Goal: Task Accomplishment & Management: Use online tool/utility

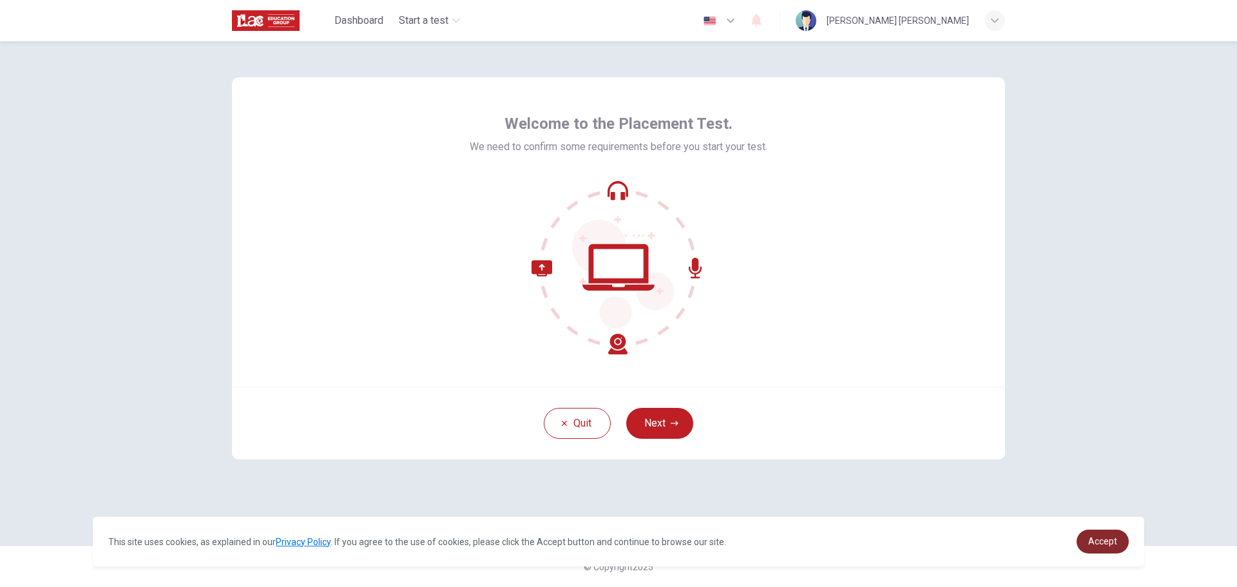
click at [1111, 541] on span "Accept" at bounding box center [1102, 541] width 29 height 10
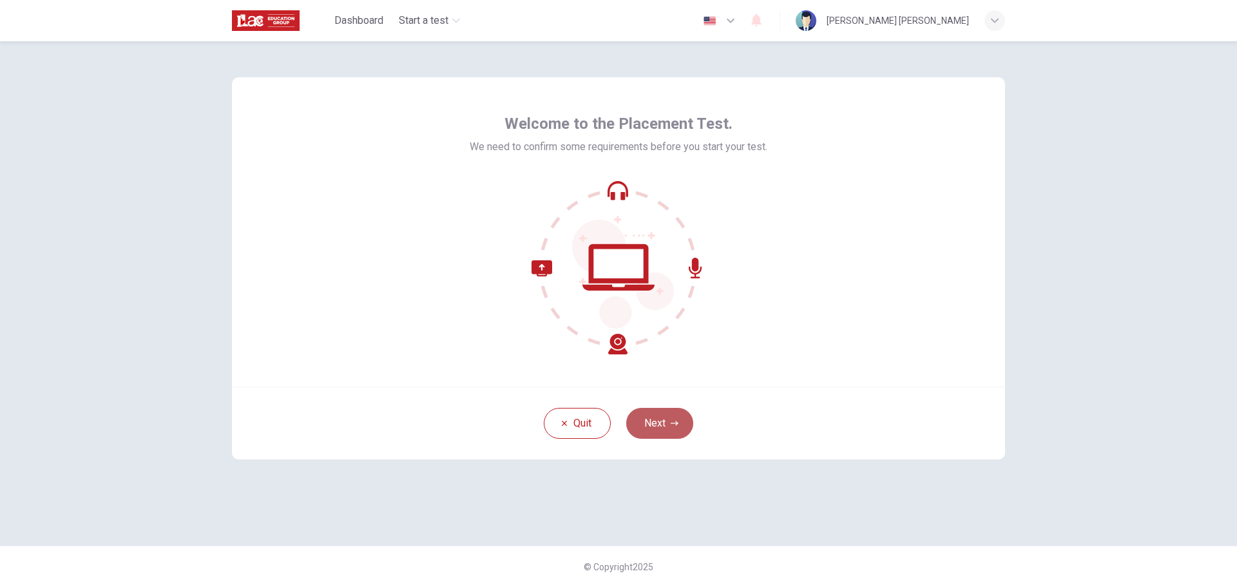
click at [676, 417] on button "Next" at bounding box center [659, 423] width 67 height 31
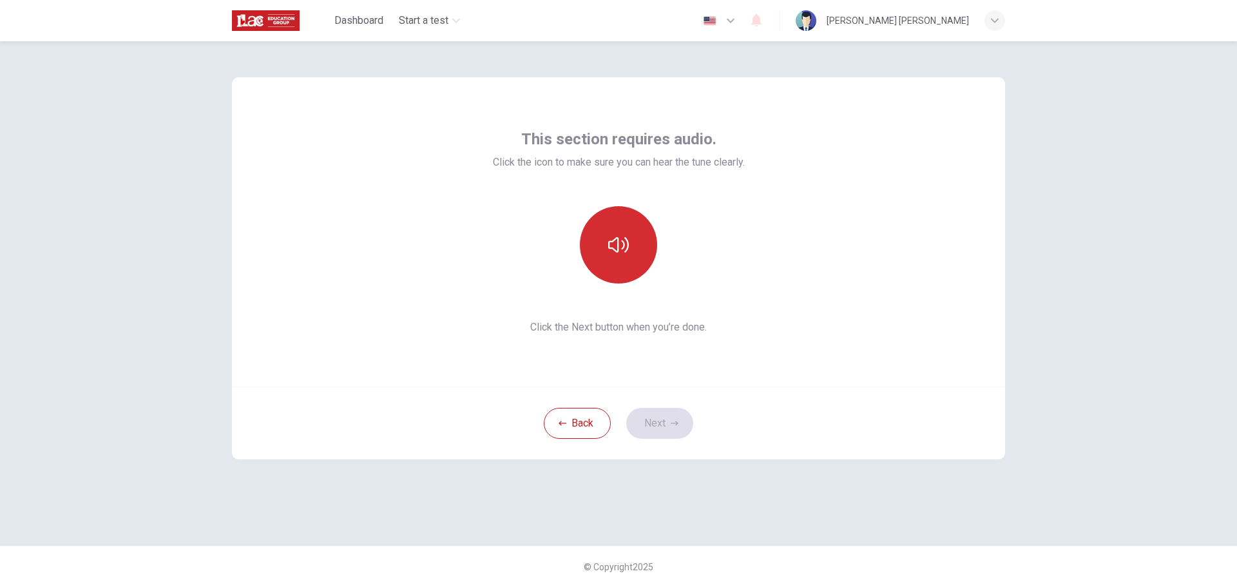
click at [612, 249] on icon "button" at bounding box center [618, 244] width 21 height 21
click at [652, 425] on button "Next" at bounding box center [659, 423] width 67 height 31
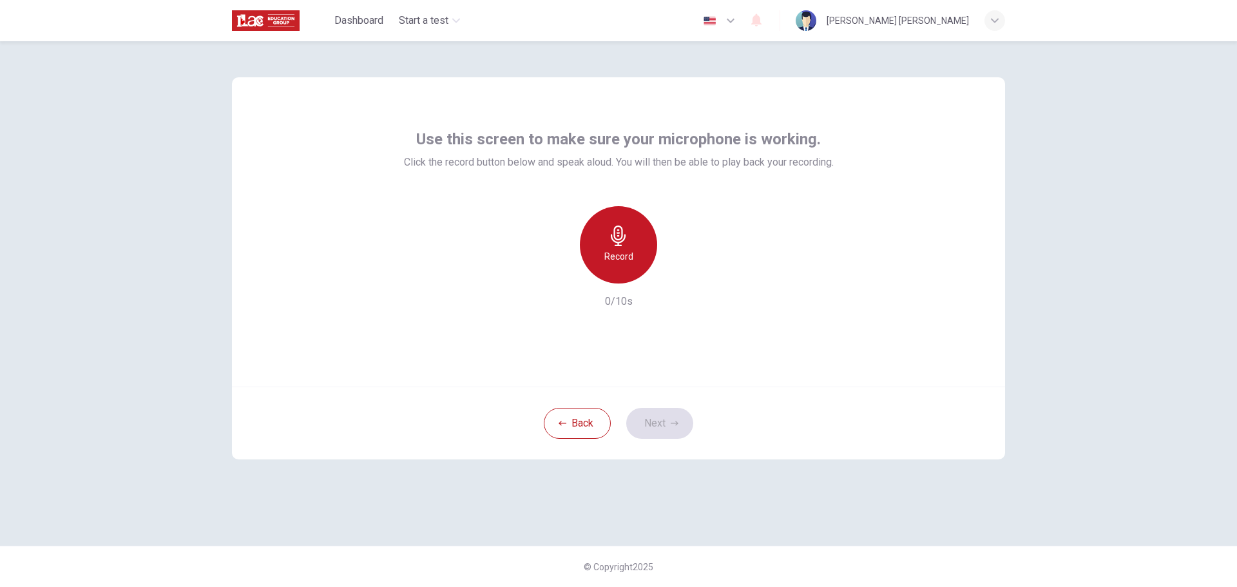
click at [610, 240] on icon "button" at bounding box center [618, 235] width 21 height 21
click at [614, 252] on h6 "Stop" at bounding box center [618, 256] width 19 height 15
click at [664, 423] on button "Next" at bounding box center [659, 423] width 67 height 31
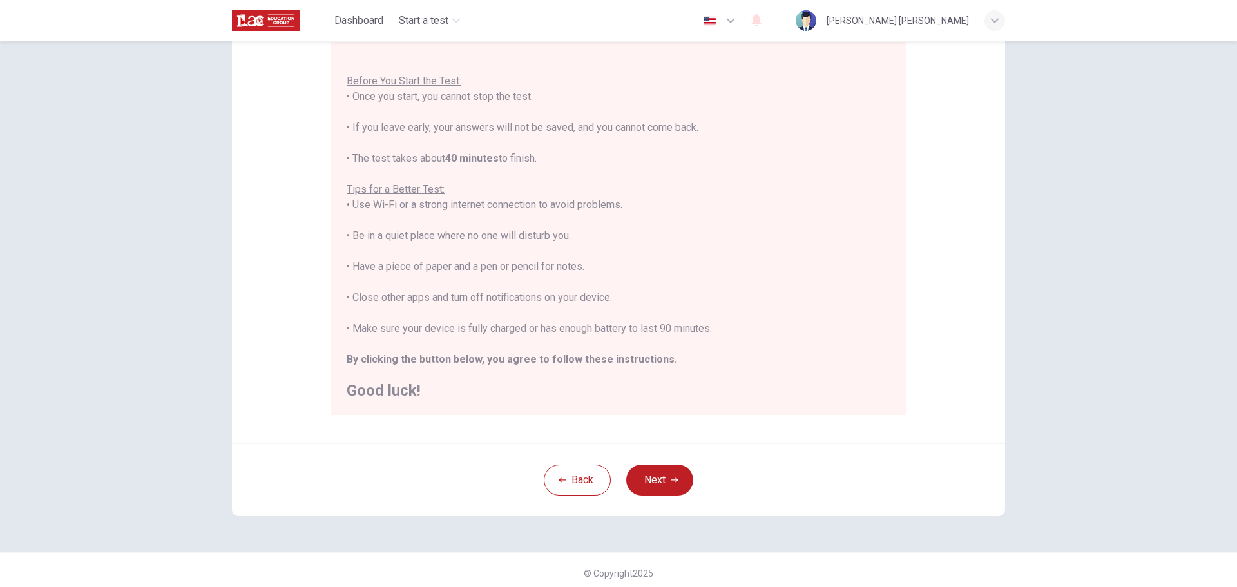
scroll to position [129, 0]
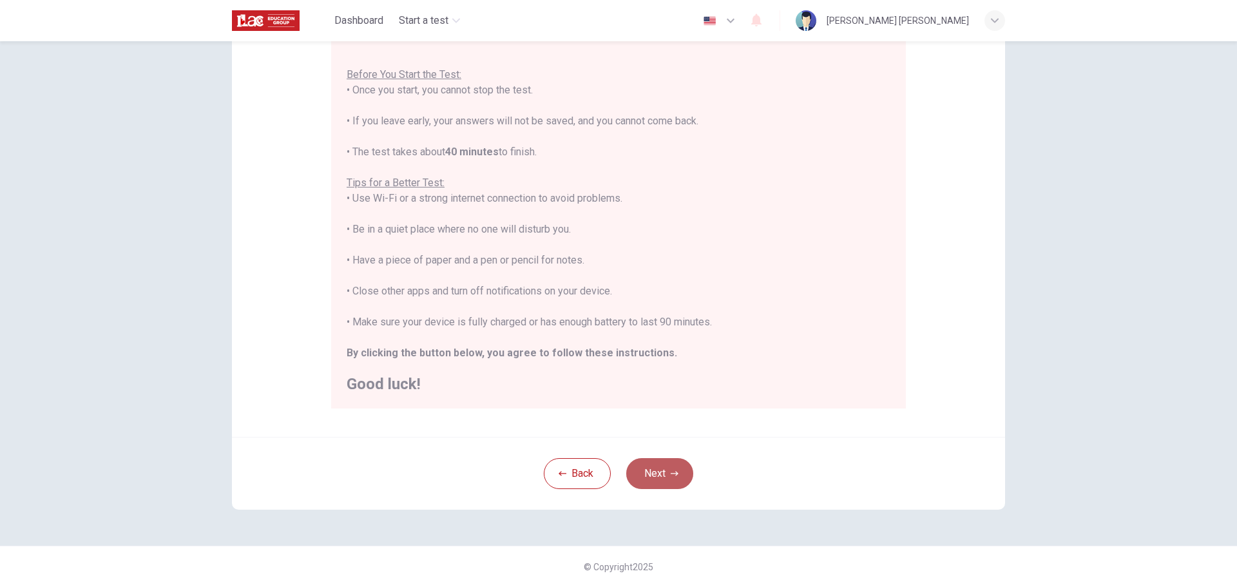
click at [673, 471] on icon "button" at bounding box center [675, 474] width 8 height 8
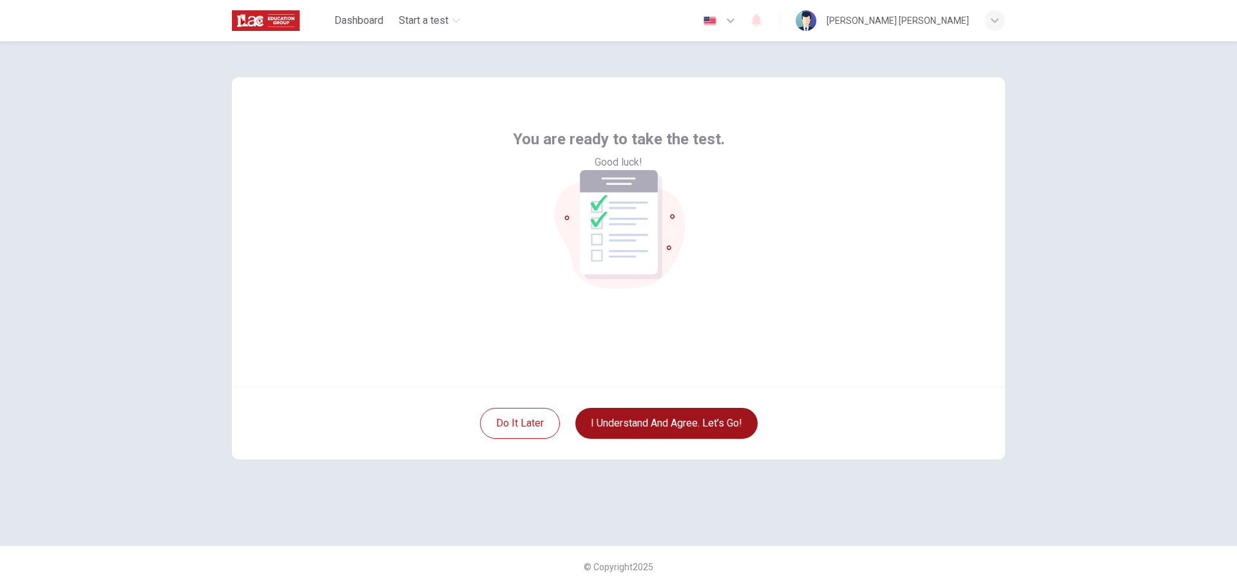
scroll to position [0, 0]
click at [667, 432] on button "I understand and agree. Let’s go!" at bounding box center [666, 423] width 182 height 31
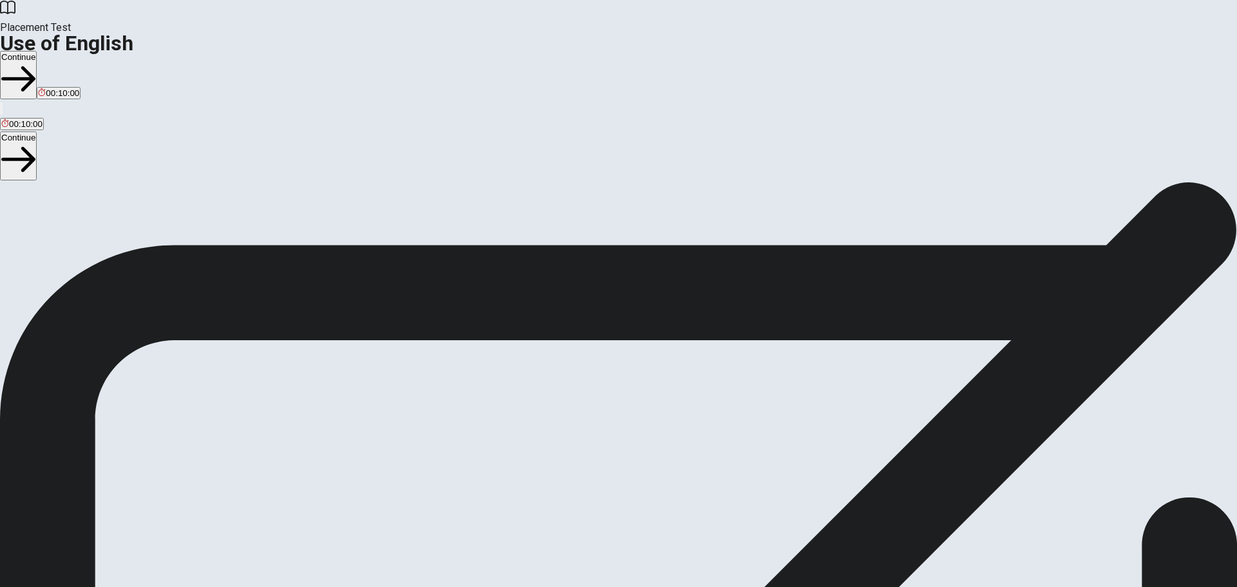
drag, startPoint x: 483, startPoint y: 397, endPoint x: 276, endPoint y: 181, distance: 299.4
click at [275, 183] on span "You will answer 30 questions in total: • 15 grammar questions • 15 vocabulary q…" at bounding box center [159, 305] width 318 height 244
drag, startPoint x: 270, startPoint y: 159, endPoint x: 470, endPoint y: 408, distance: 319.8
click at [471, 405] on div "Use of English Section Directions You will answer 30 questions in total: • 15 g…" at bounding box center [618, 305] width 1237 height 247
drag, startPoint x: 432, startPoint y: 386, endPoint x: 323, endPoint y: 259, distance: 167.2
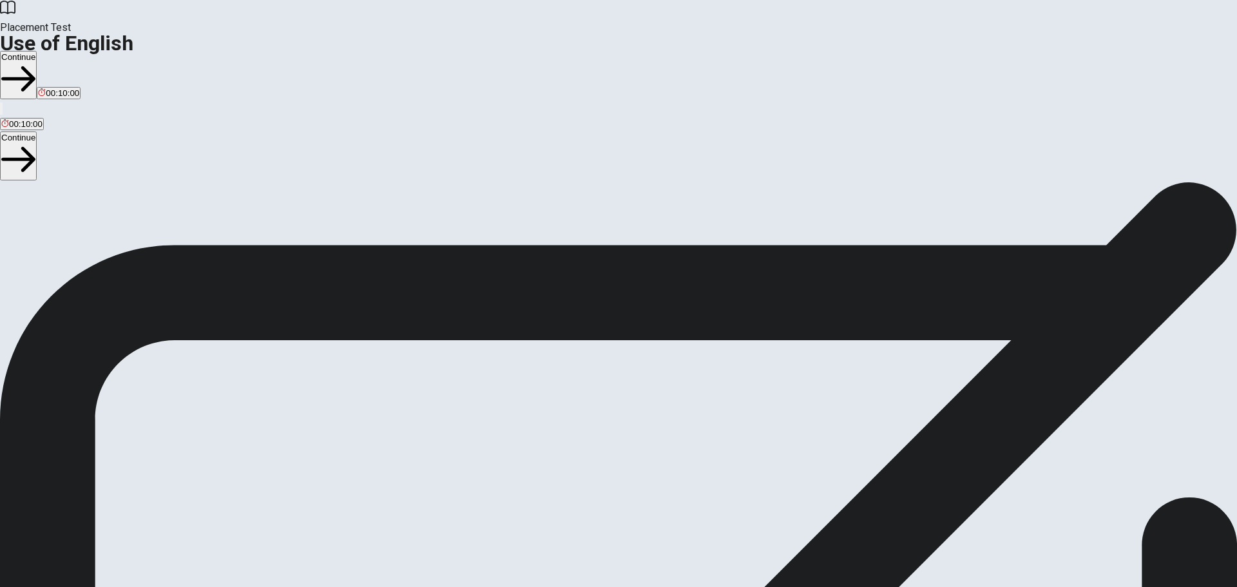
click at [318, 259] on span "You will answer 30 questions in total: • 15 grammar questions • 15 vocabulary q…" at bounding box center [159, 305] width 318 height 244
drag, startPoint x: 328, startPoint y: 257, endPoint x: 381, endPoint y: 305, distance: 71.6
click at [318, 305] on span "You will answer 30 questions in total: • 15 grammar questions • 15 vocabulary q…" at bounding box center [159, 305] width 318 height 244
click at [37, 51] on button "Continue" at bounding box center [18, 75] width 37 height 48
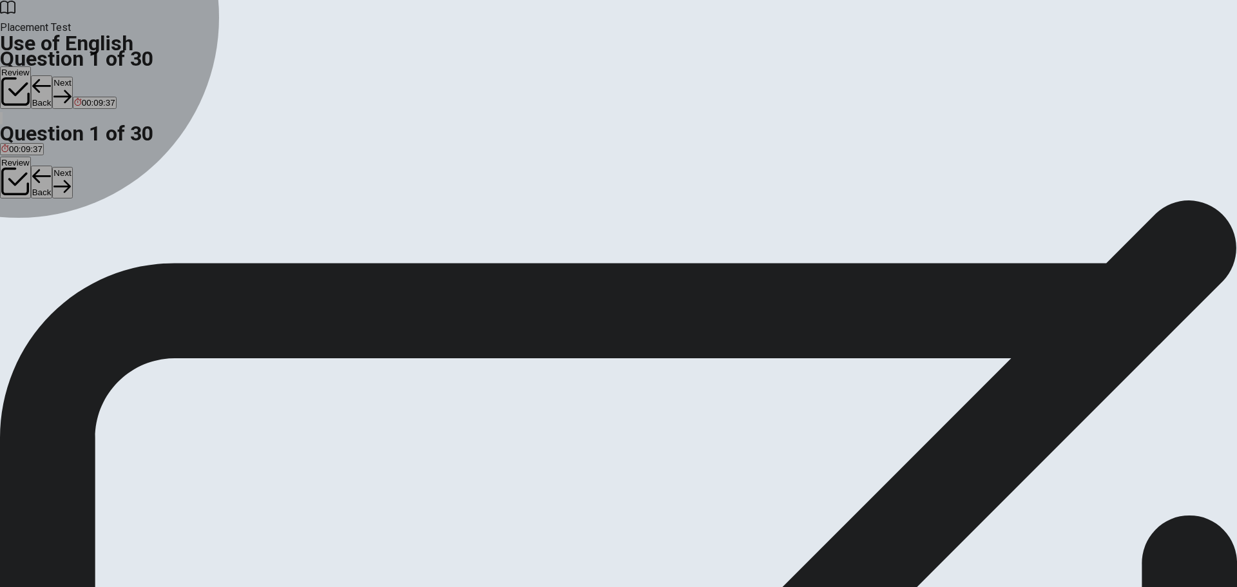
click at [98, 242] on div "D" at bounding box center [91, 237] width 14 height 10
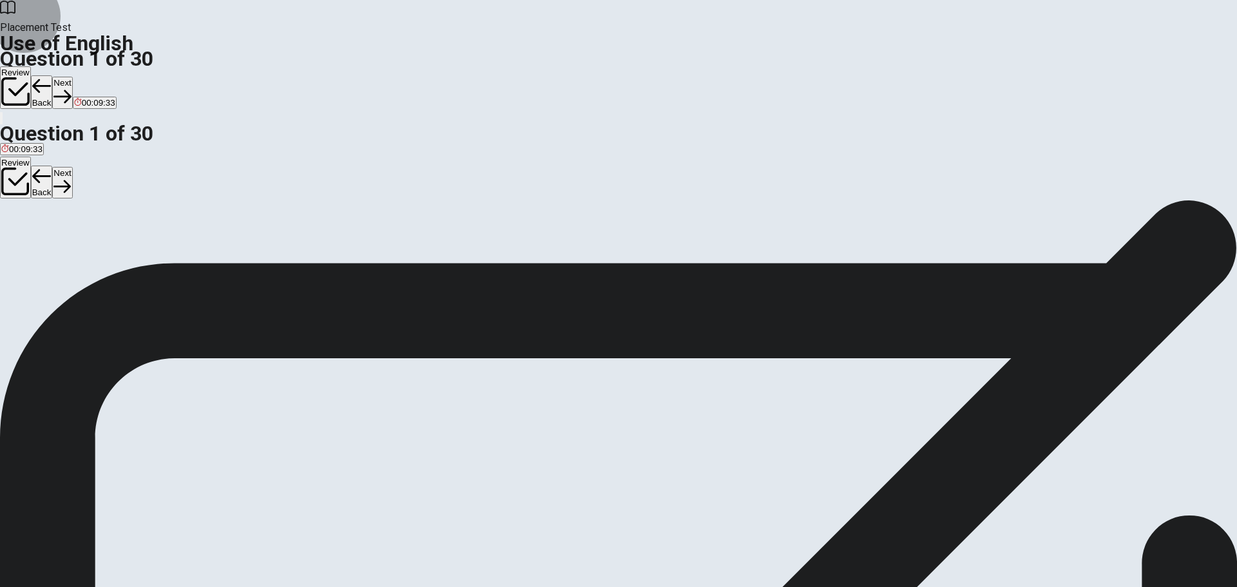
click at [72, 77] on button "Next" at bounding box center [62, 93] width 20 height 32
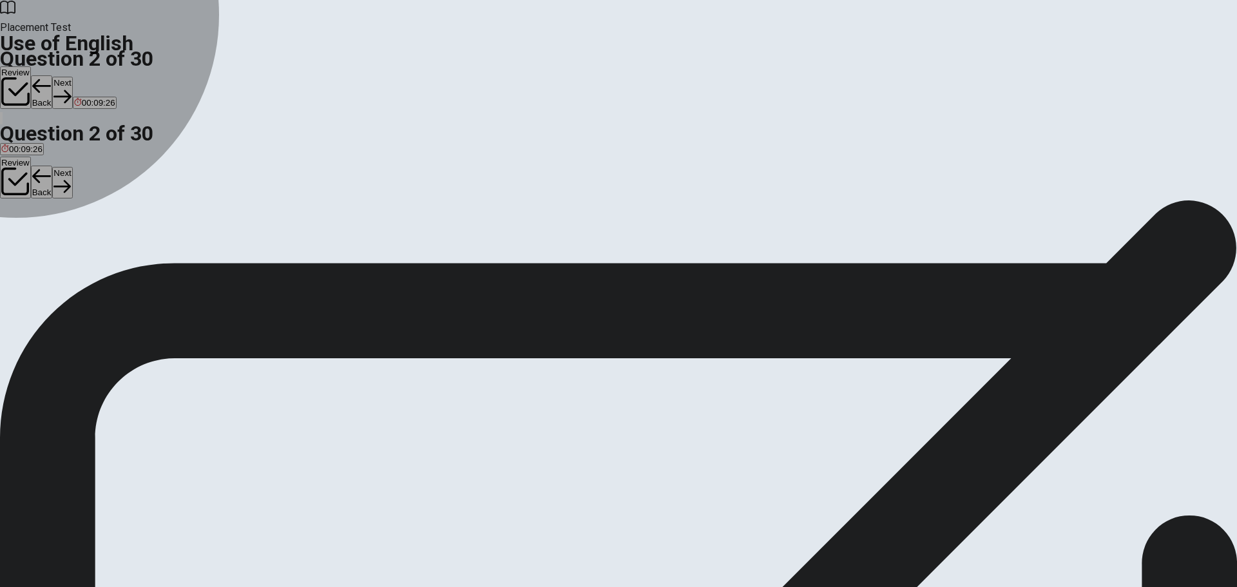
click at [8, 232] on div "A" at bounding box center [4, 237] width 6 height 10
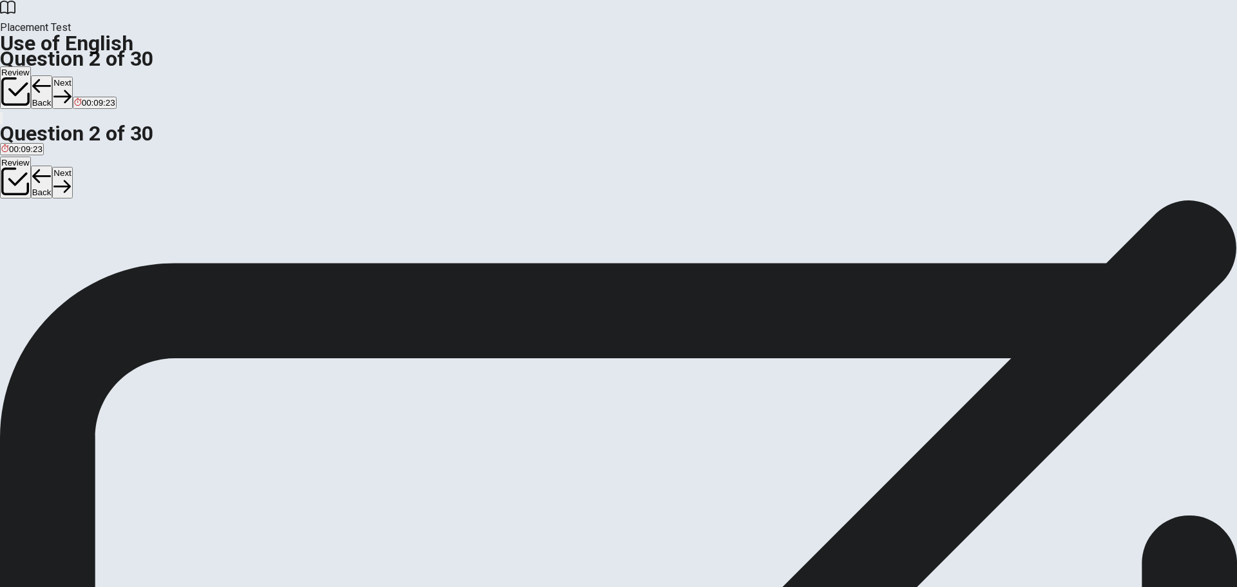
click at [72, 77] on button "Next" at bounding box center [62, 93] width 20 height 32
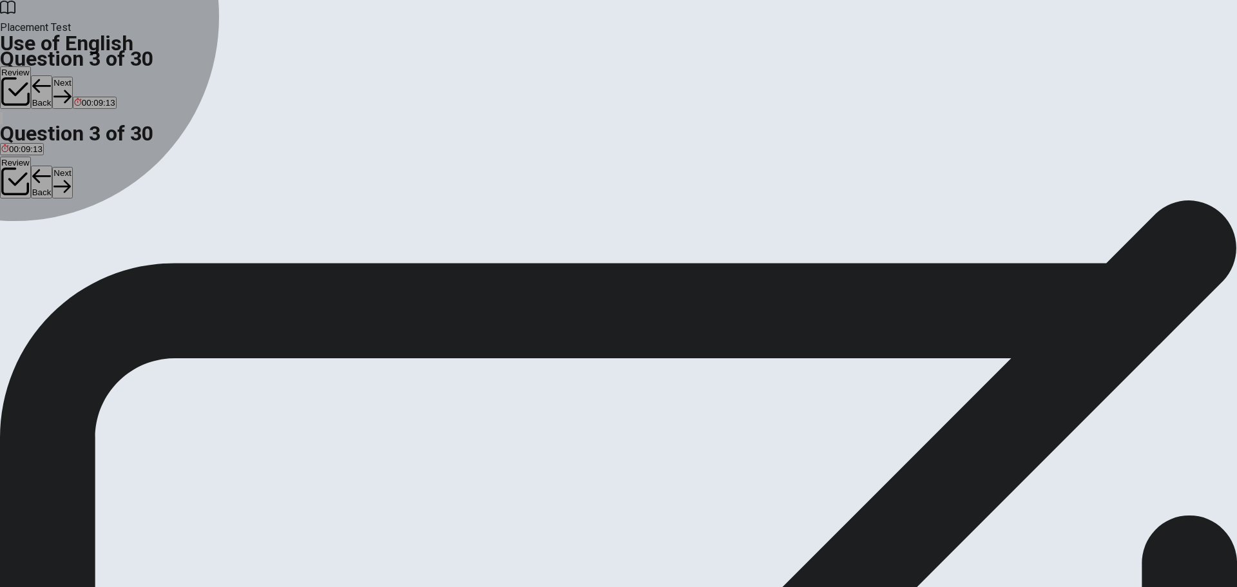
click at [108, 242] on div "C" at bounding box center [89, 237] width 39 height 10
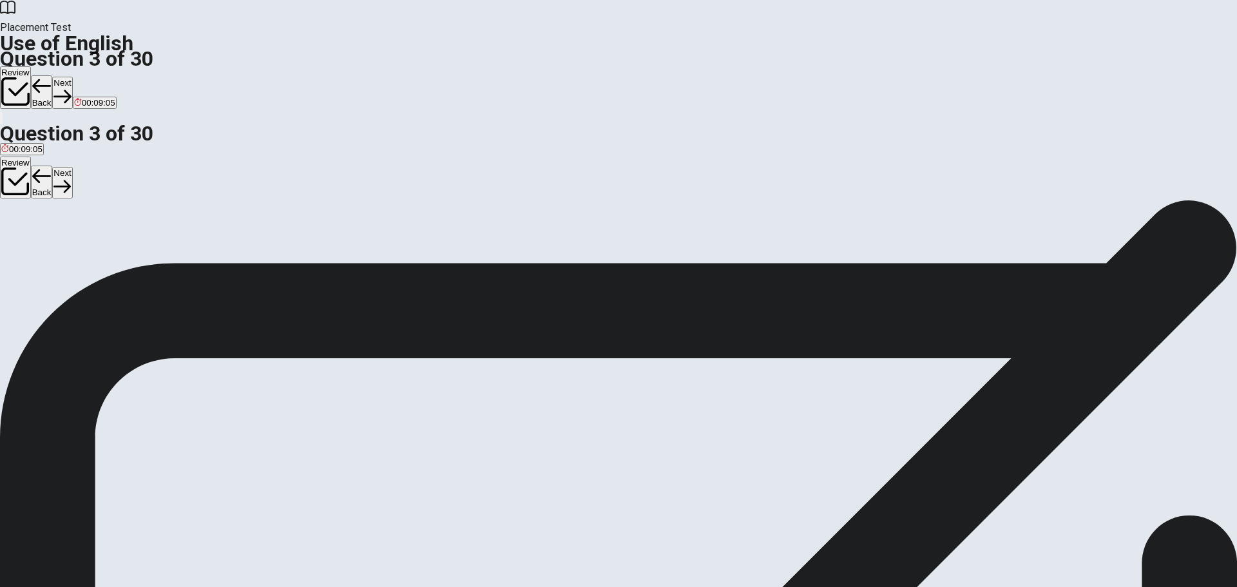
click at [72, 77] on button "Next" at bounding box center [62, 93] width 20 height 32
click at [106, 242] on div "C" at bounding box center [88, 237] width 35 height 10
click at [71, 88] on icon "button" at bounding box center [61, 96] width 17 height 17
click at [31, 232] on div "A" at bounding box center [16, 237] width 30 height 10
click at [72, 77] on button "Next" at bounding box center [62, 93] width 20 height 32
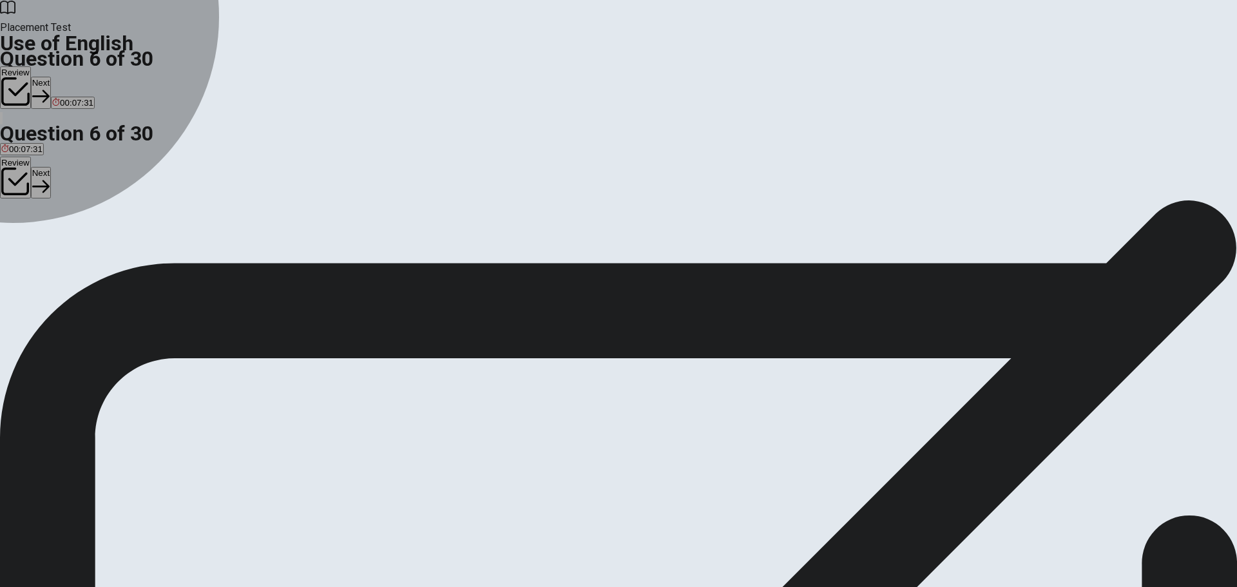
click at [52, 242] on div "C" at bounding box center [45, 237] width 12 height 10
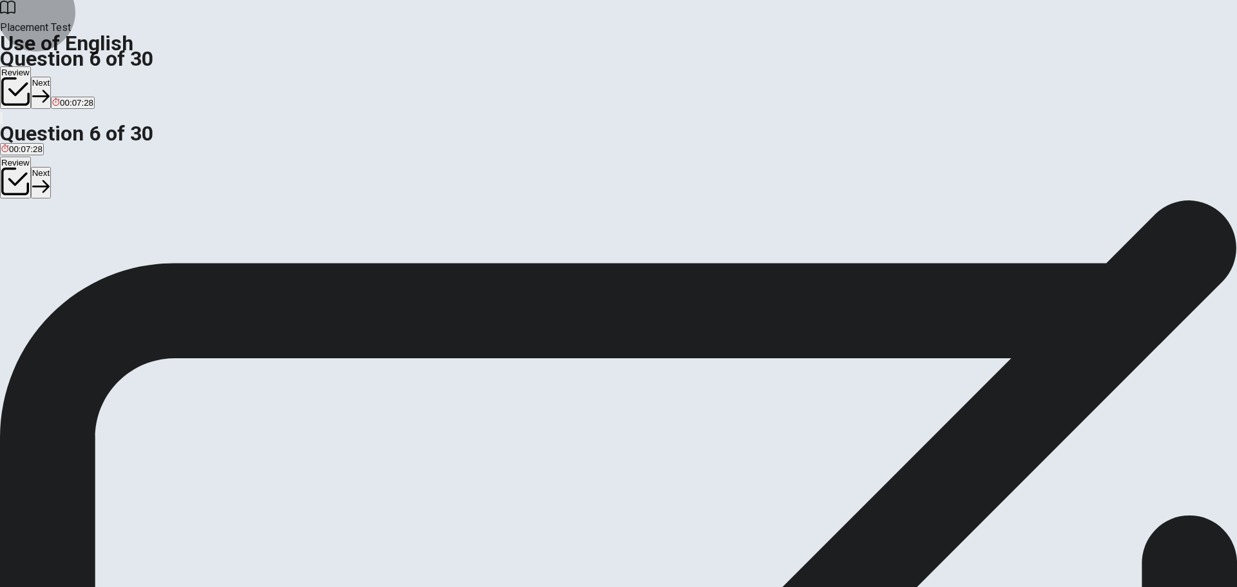
click at [51, 77] on button "Next" at bounding box center [41, 93] width 20 height 32
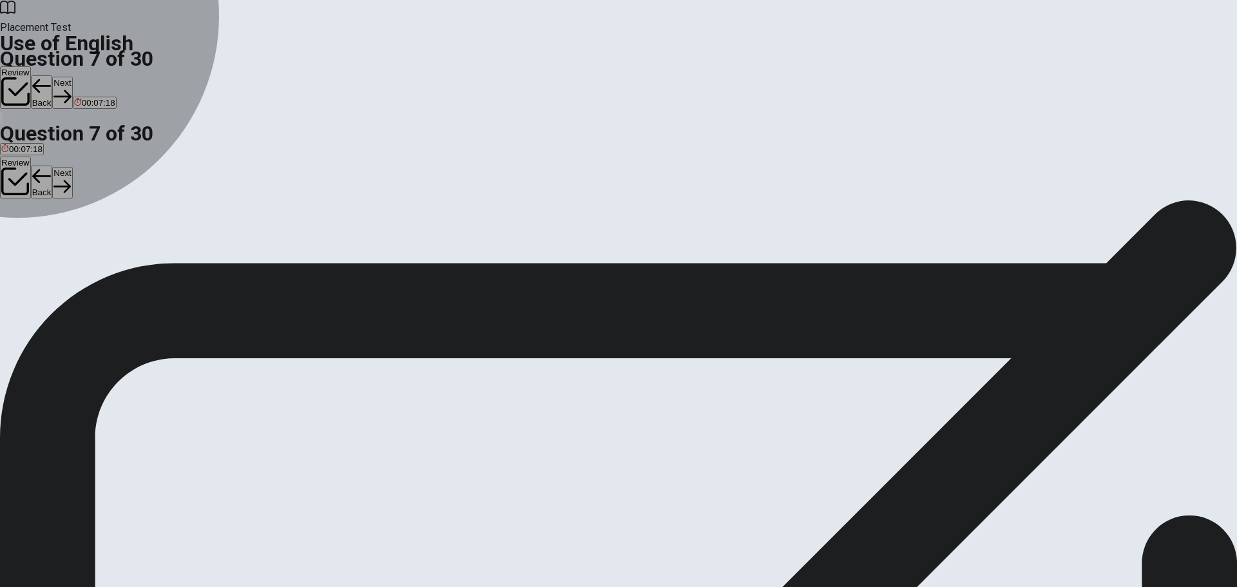
click at [68, 242] on div "C" at bounding box center [56, 237] width 21 height 10
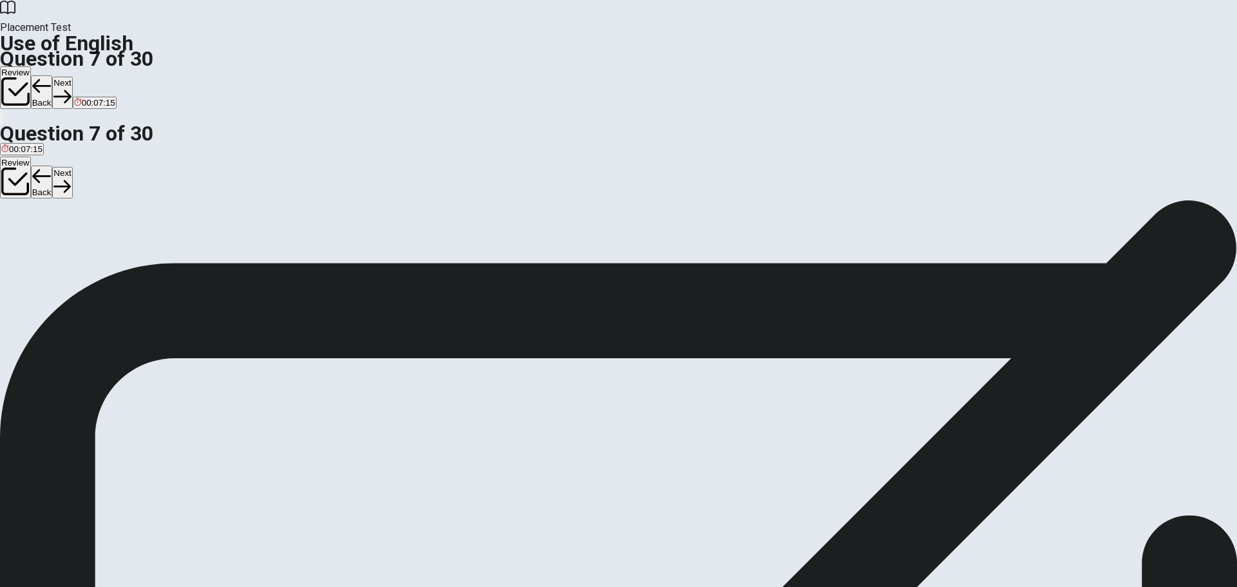
click at [72, 77] on button "Next" at bounding box center [62, 93] width 20 height 32
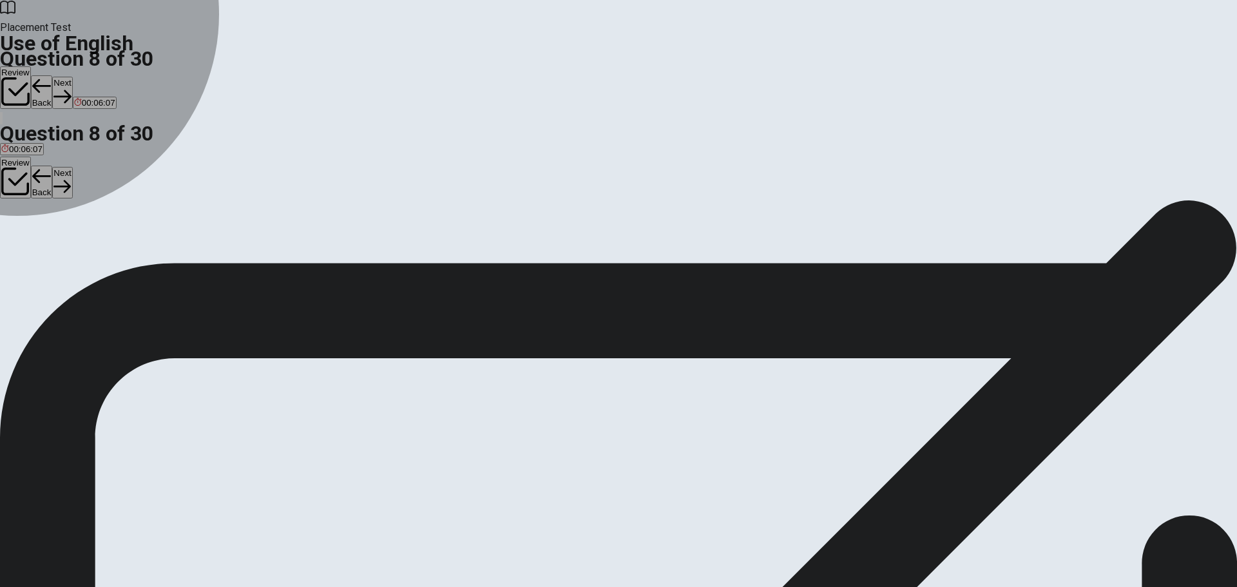
click at [24, 232] on div "A" at bounding box center [12, 237] width 23 height 10
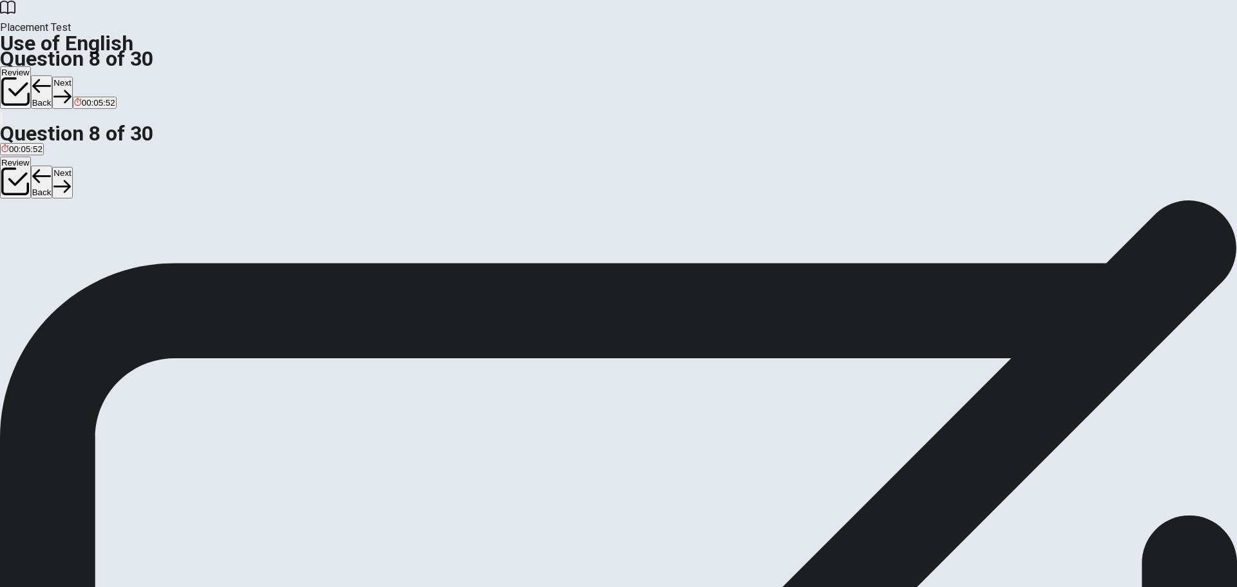
click at [72, 77] on button "Next" at bounding box center [62, 93] width 20 height 32
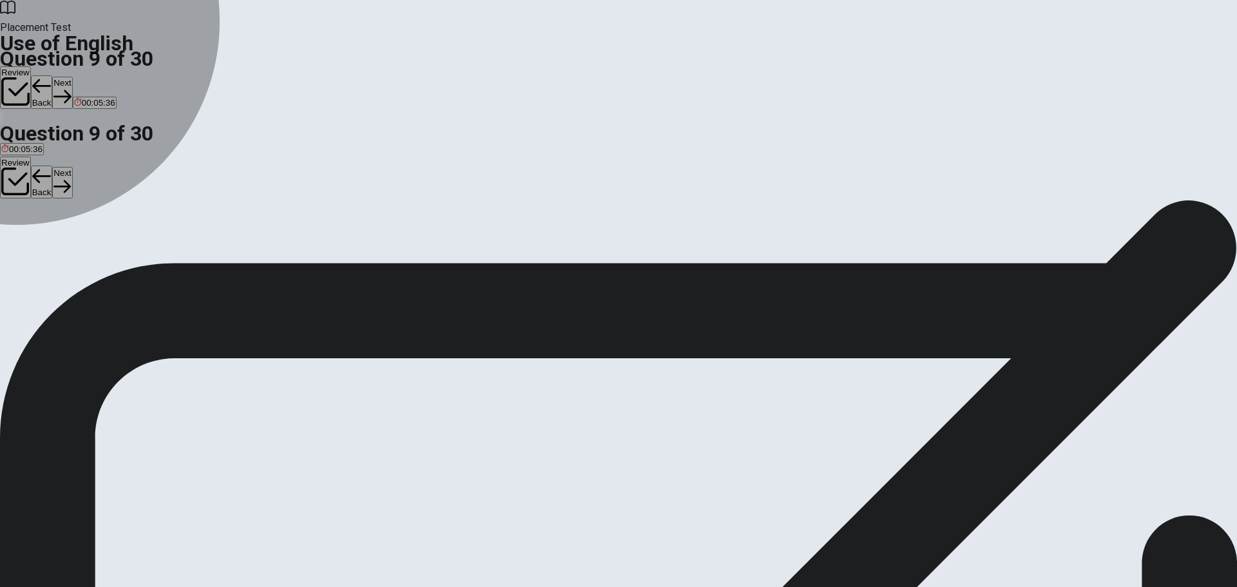
click at [63, 242] on div "C" at bounding box center [54, 237] width 18 height 10
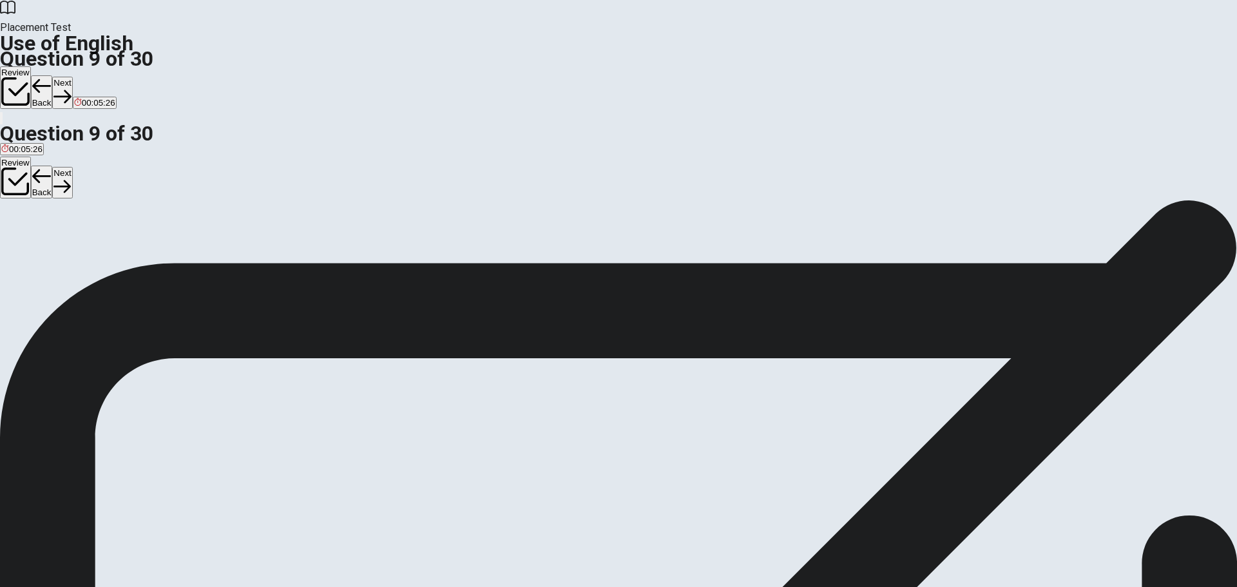
click at [72, 77] on button "Next" at bounding box center [62, 93] width 20 height 32
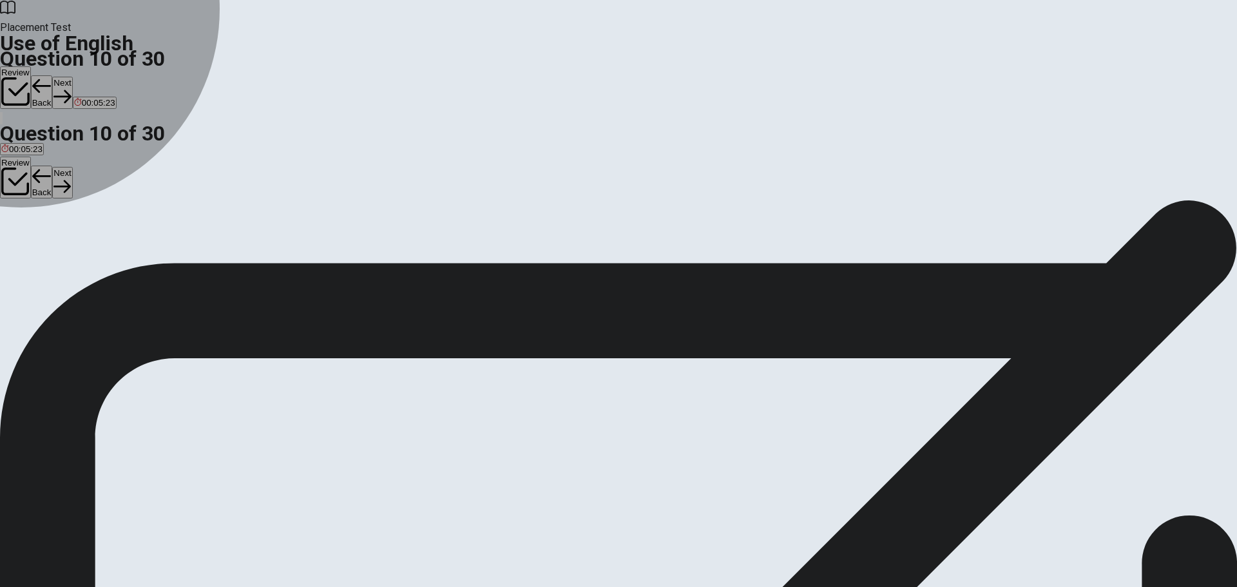
click at [32, 242] on div "B" at bounding box center [25, 237] width 12 height 10
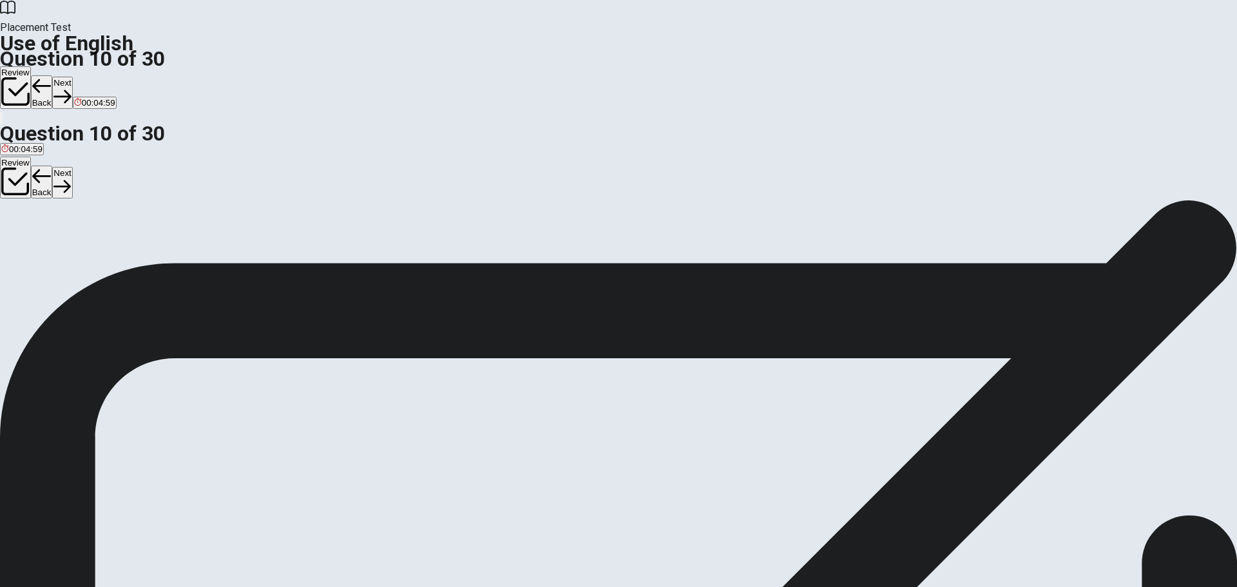
click at [71, 90] on icon "button" at bounding box center [61, 96] width 17 height 13
click at [52, 242] on div "B" at bounding box center [39, 237] width 25 height 10
click at [51, 77] on button "Next" at bounding box center [41, 93] width 20 height 32
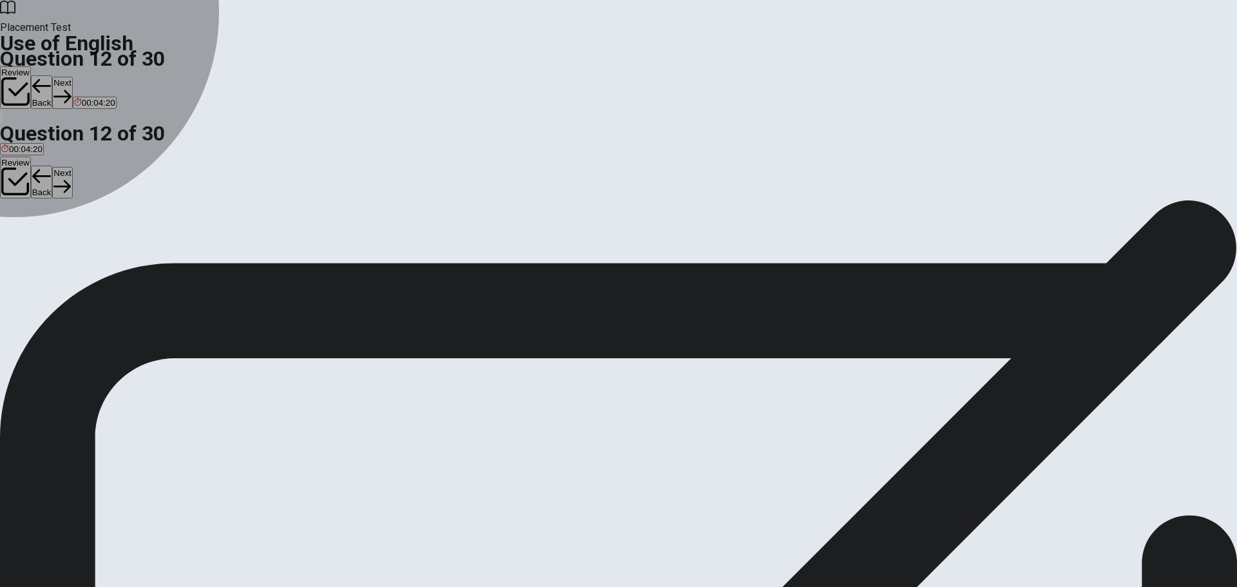
click at [11, 232] on div "A" at bounding box center [6, 237] width 10 height 10
click at [56, 242] on div "C" at bounding box center [45, 237] width 21 height 10
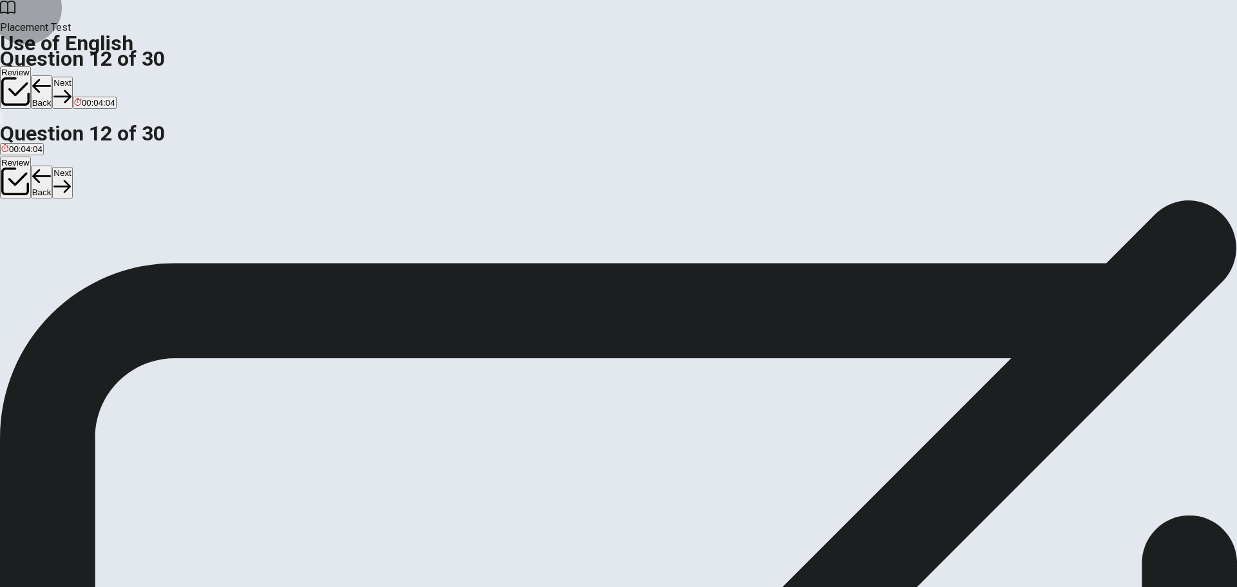
click at [72, 77] on button "Next" at bounding box center [62, 93] width 20 height 32
click at [54, 242] on div "C" at bounding box center [49, 237] width 10 height 10
click at [72, 77] on button "Next" at bounding box center [62, 93] width 20 height 32
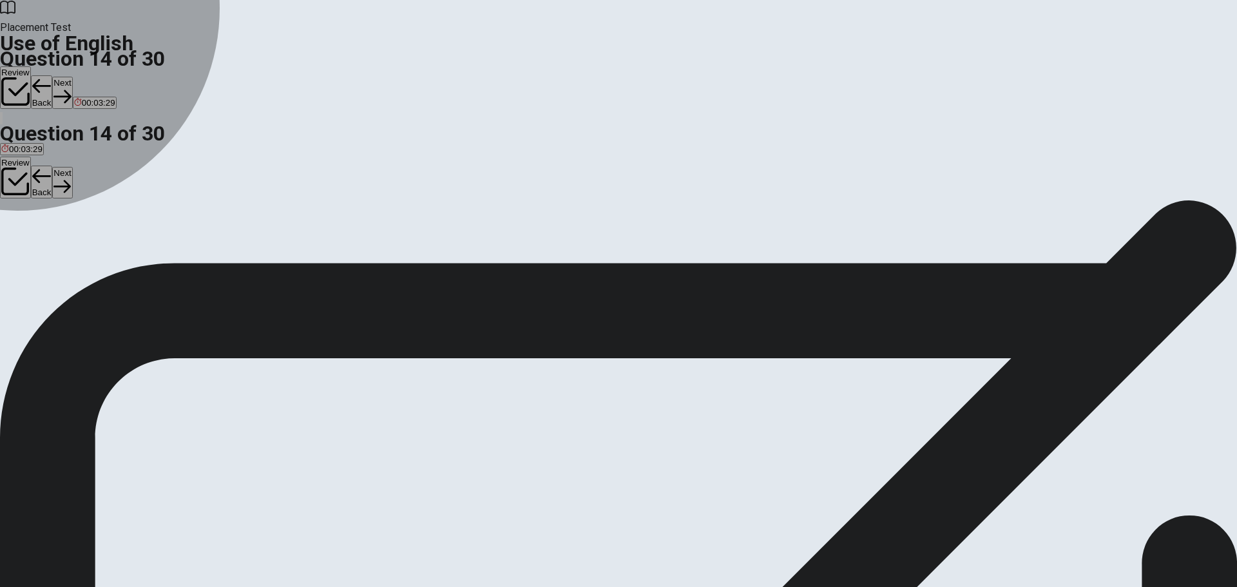
click at [52, 232] on div "A" at bounding box center [26, 237] width 51 height 10
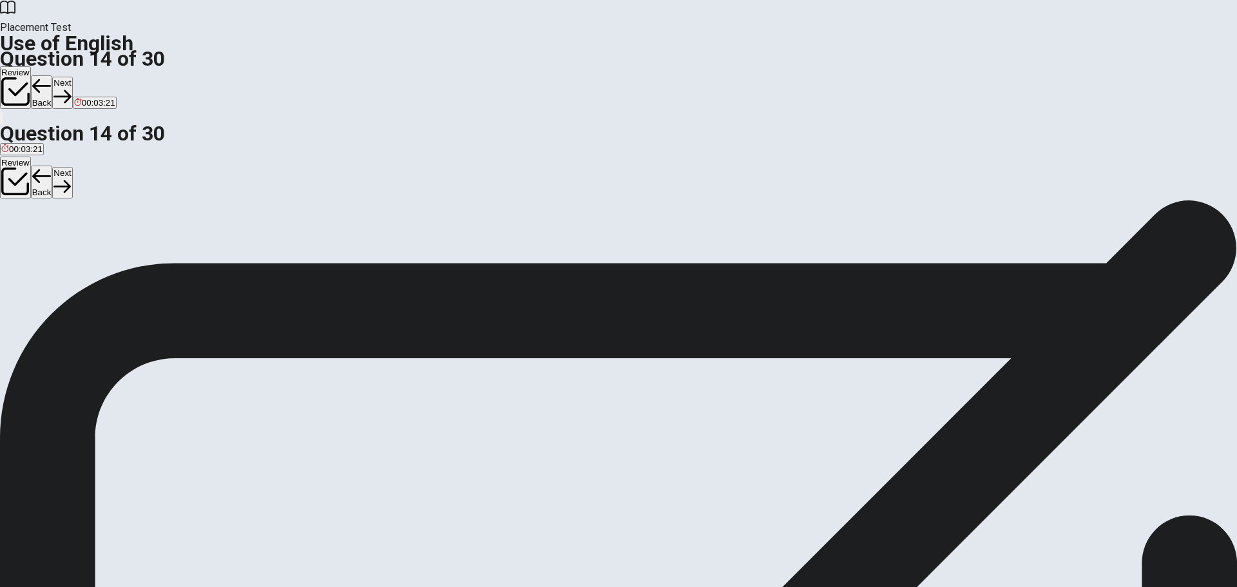
click at [72, 77] on button "Next" at bounding box center [62, 93] width 20 height 32
click at [23, 232] on div "A" at bounding box center [11, 237] width 21 height 10
drag, startPoint x: 831, startPoint y: 22, endPoint x: 779, endPoint y: 244, distance: 228.3
click at [72, 77] on button "Next" at bounding box center [62, 93] width 20 height 32
click at [35, 242] on div "B" at bounding box center [26, 237] width 18 height 10
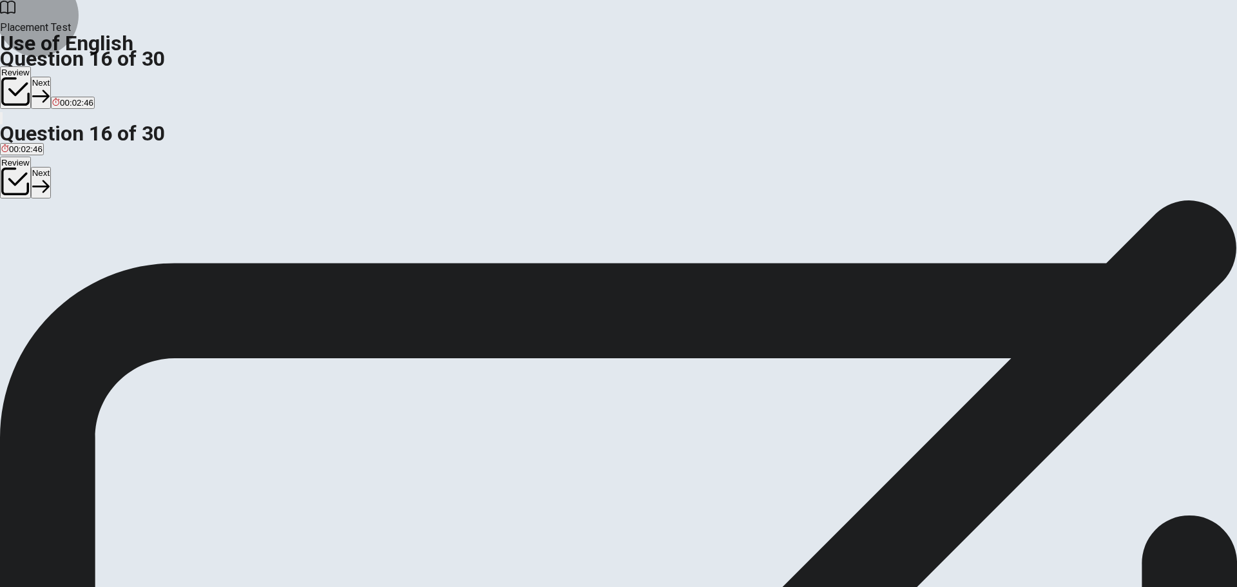
click at [50, 88] on icon "button" at bounding box center [40, 96] width 17 height 17
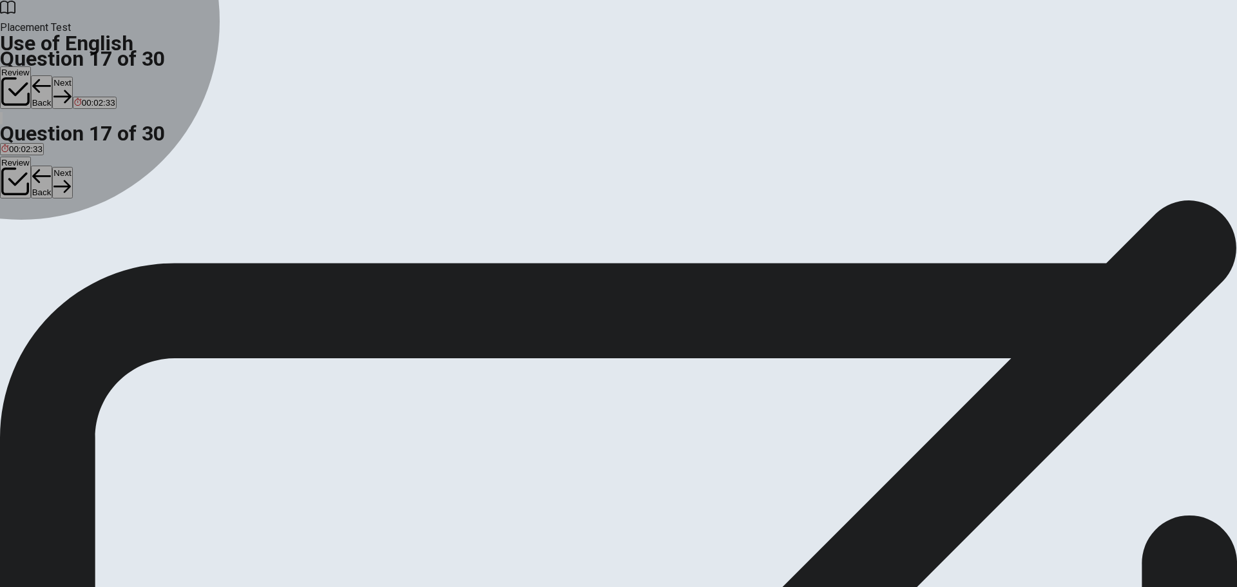
click at [37, 232] on div "A" at bounding box center [18, 237] width 35 height 10
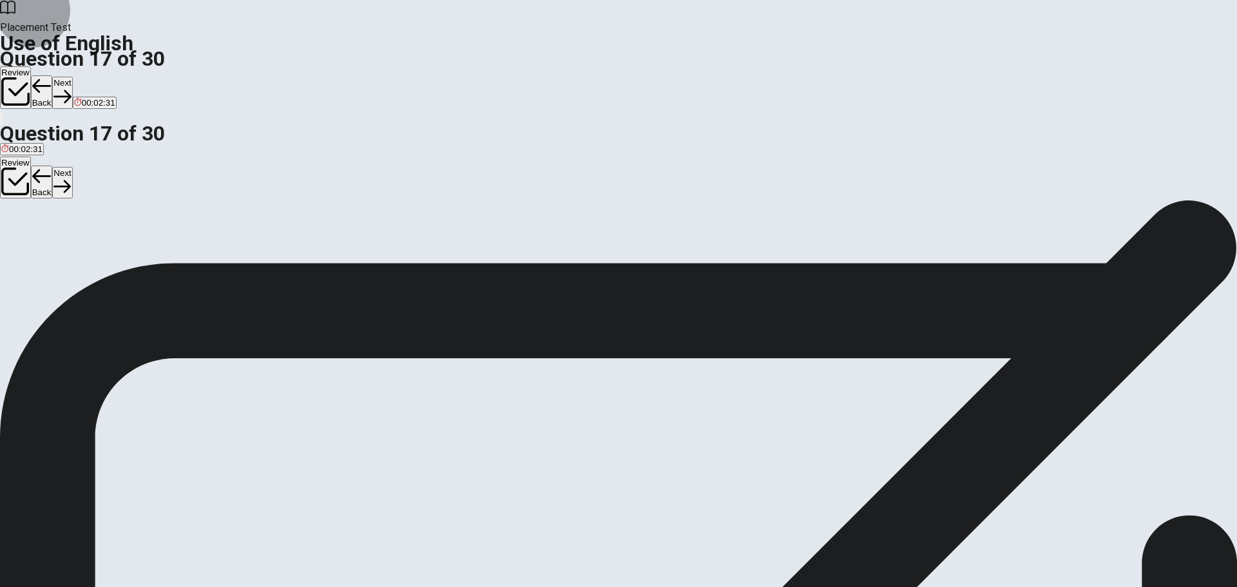
click at [72, 77] on button "Next" at bounding box center [62, 93] width 20 height 32
click at [66, 242] on div "C" at bounding box center [54, 237] width 21 height 10
click at [72, 77] on button "Next" at bounding box center [62, 93] width 20 height 32
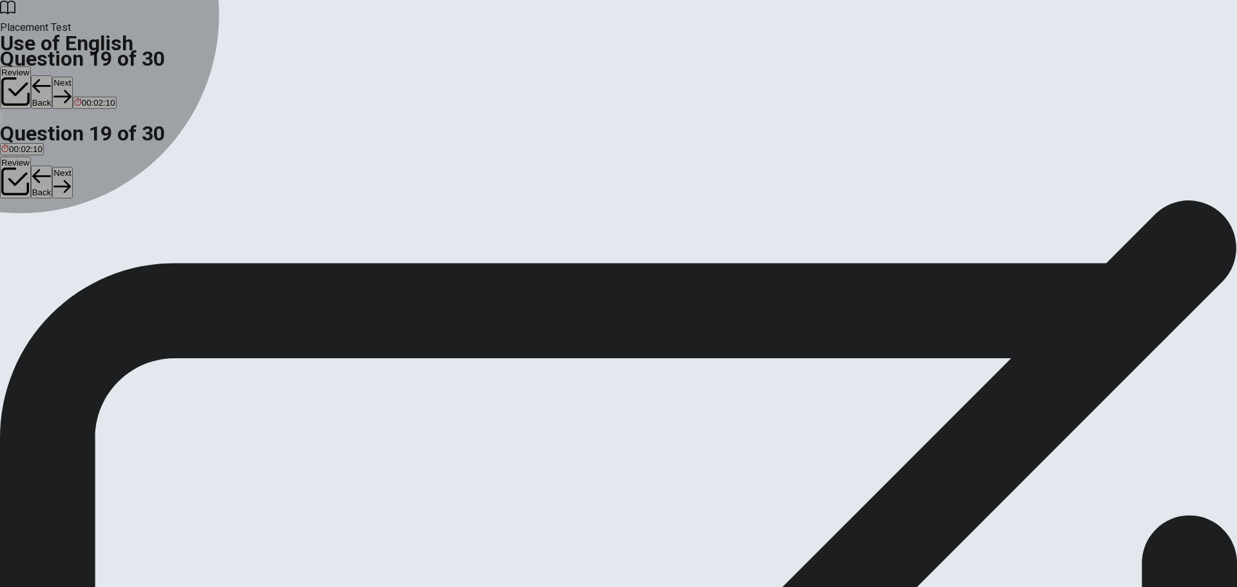
click at [92, 242] on div "D" at bounding box center [82, 237] width 19 height 10
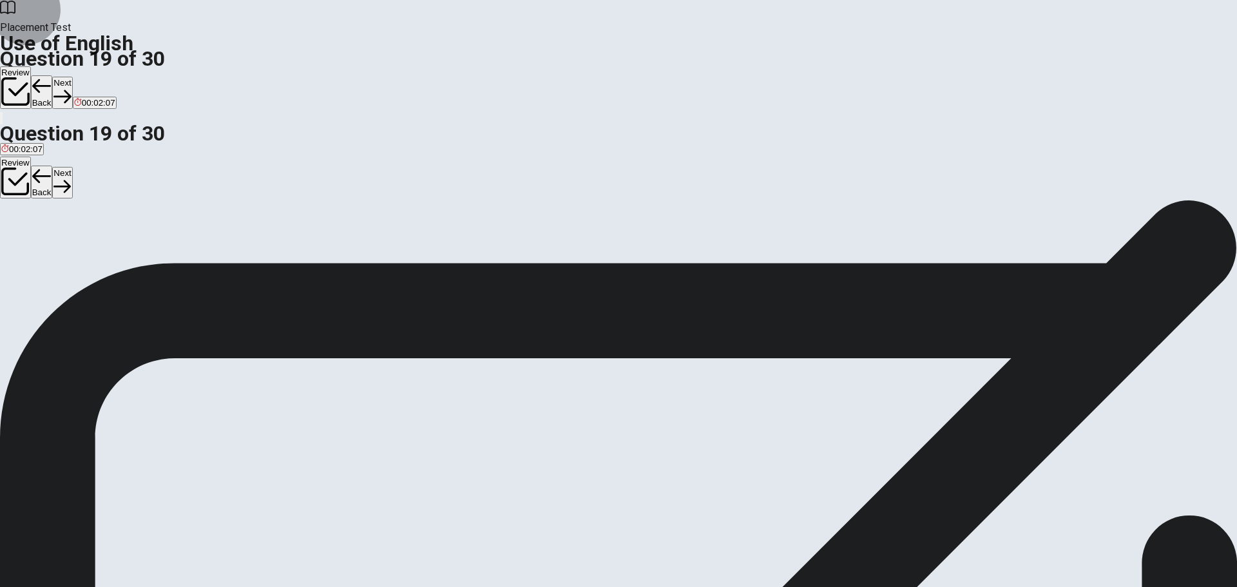
click at [72, 77] on button "Next" at bounding box center [62, 93] width 20 height 32
click at [151, 242] on div "D" at bounding box center [137, 237] width 28 height 10
click at [72, 77] on button "Next" at bounding box center [62, 93] width 20 height 32
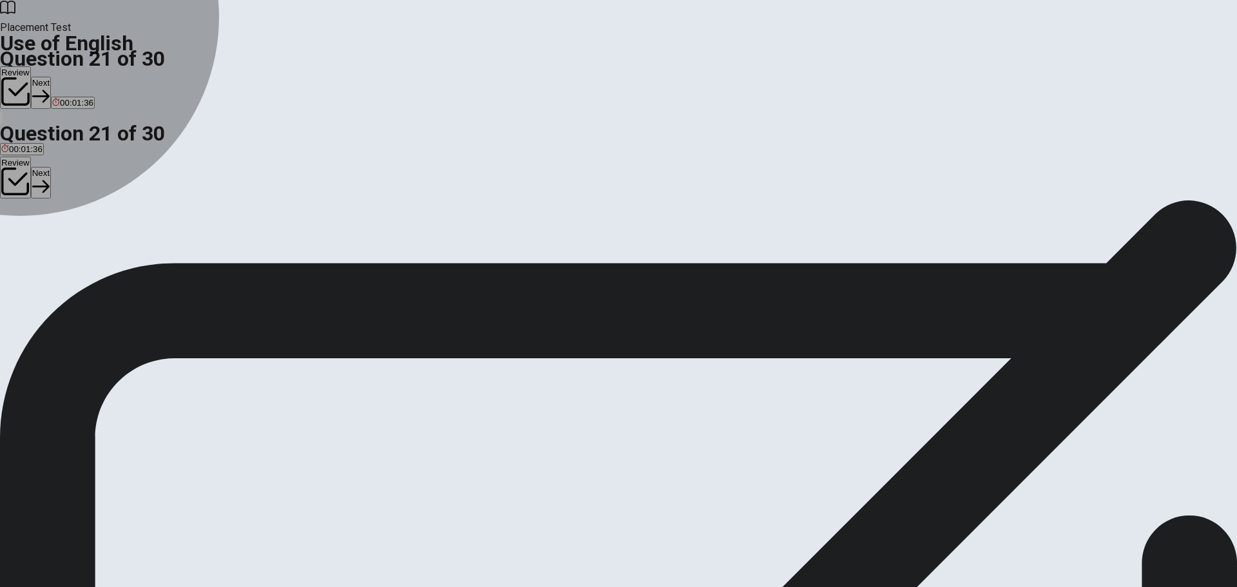
click at [23, 242] on div "B" at bounding box center [16, 237] width 12 height 10
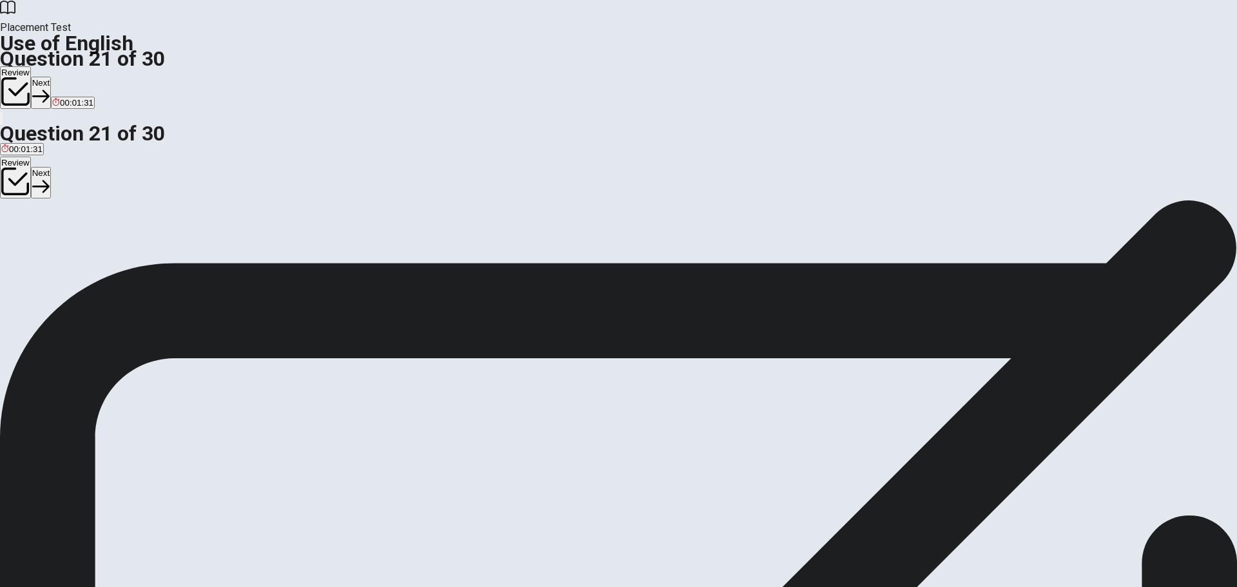
click at [51, 77] on button "Next" at bounding box center [41, 93] width 20 height 32
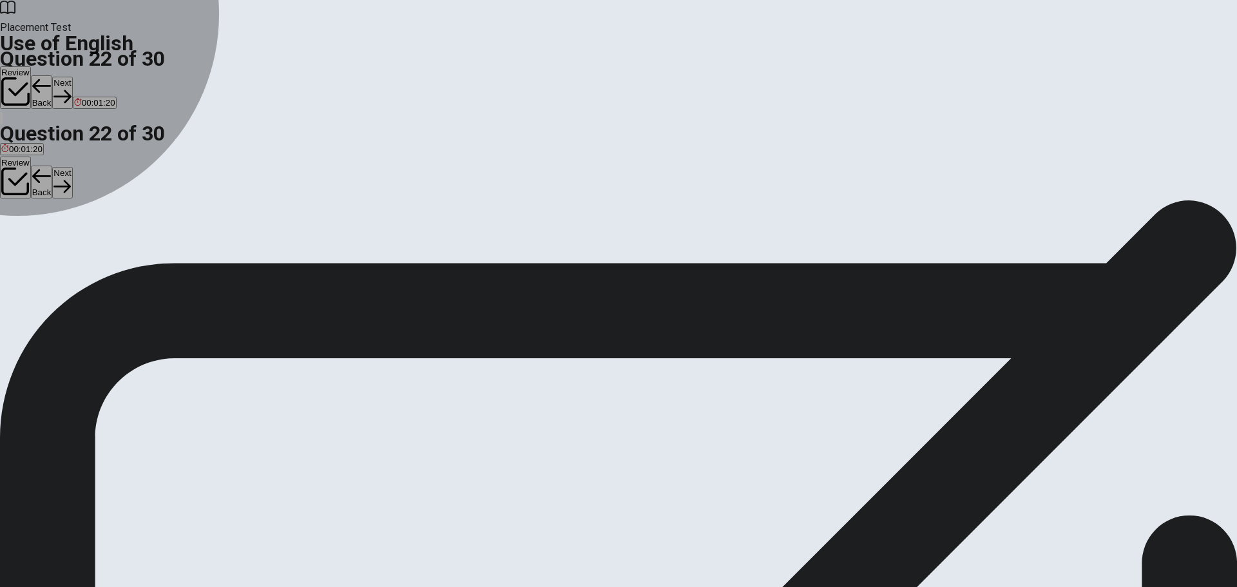
click at [124, 242] on div "D" at bounding box center [106, 237] width 36 height 10
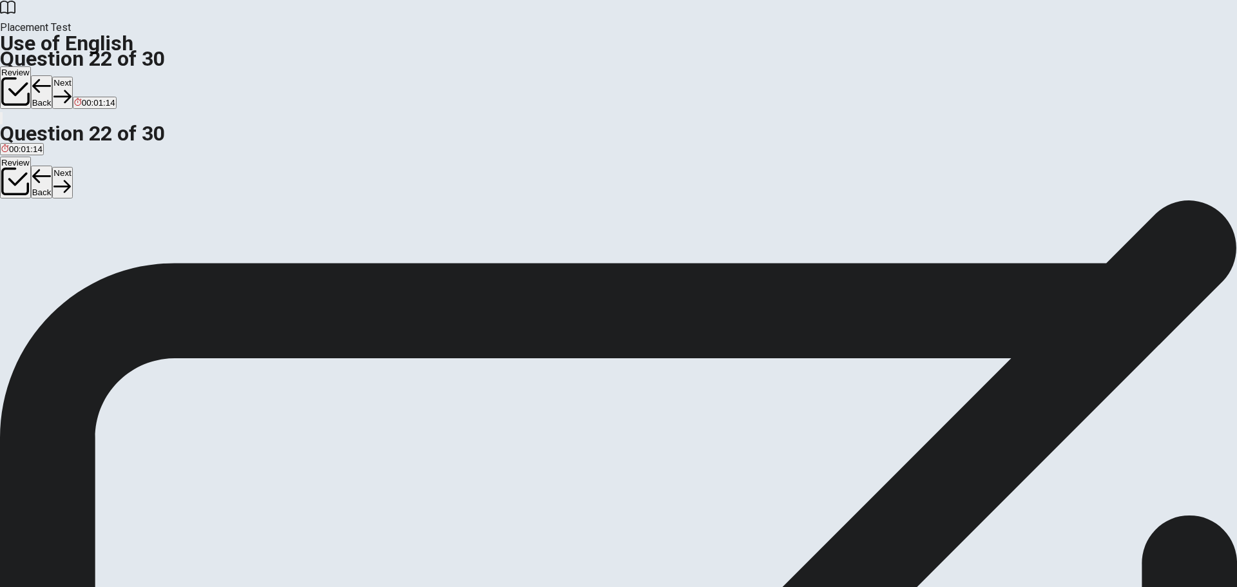
click at [72, 77] on button "Next" at bounding box center [62, 93] width 20 height 32
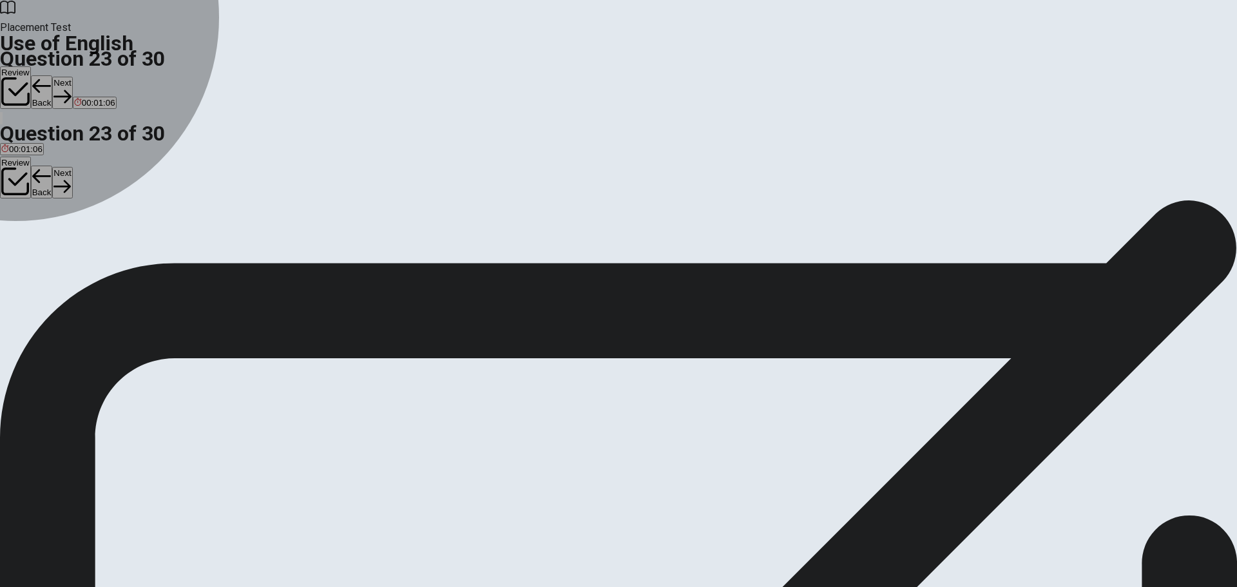
click at [95, 242] on div "D" at bounding box center [86, 237] width 18 height 10
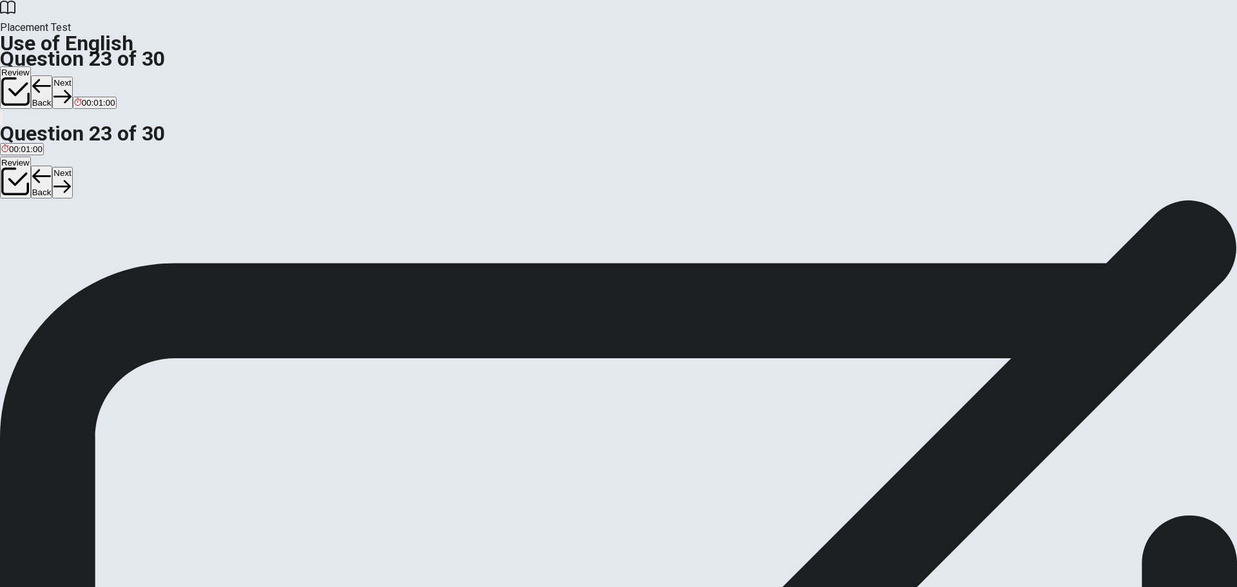
click at [23, 232] on div "A" at bounding box center [11, 237] width 21 height 10
click at [72, 77] on button "Next" at bounding box center [62, 93] width 20 height 32
click at [75, 242] on div "B" at bounding box center [57, 237] width 36 height 10
click at [72, 77] on button "Next" at bounding box center [62, 93] width 20 height 32
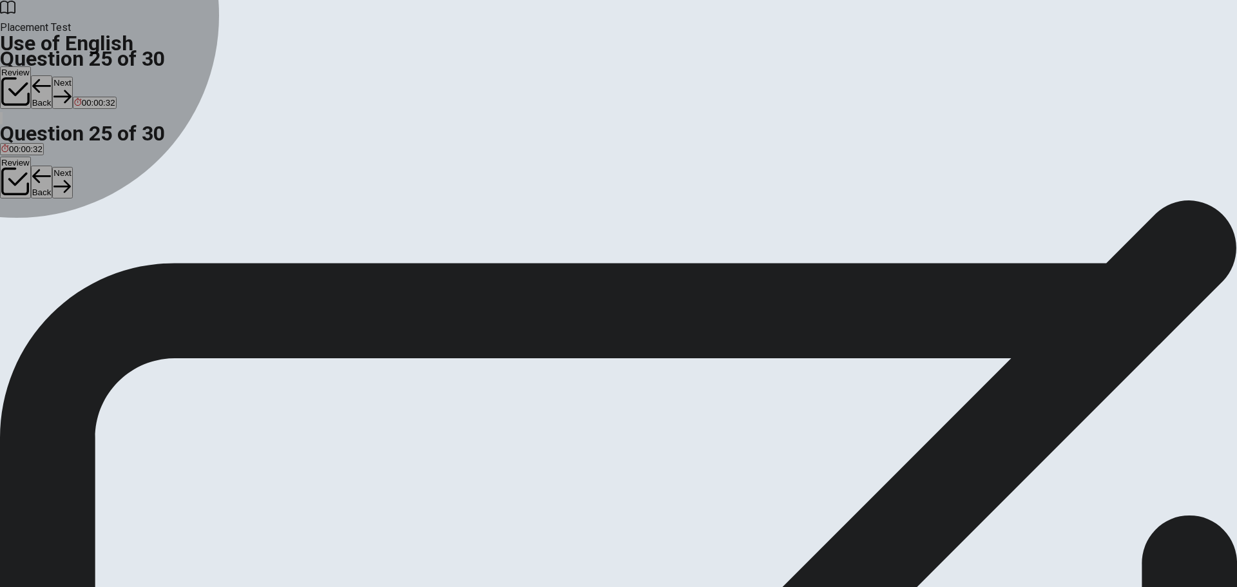
click at [77, 242] on div "D" at bounding box center [65, 237] width 23 height 10
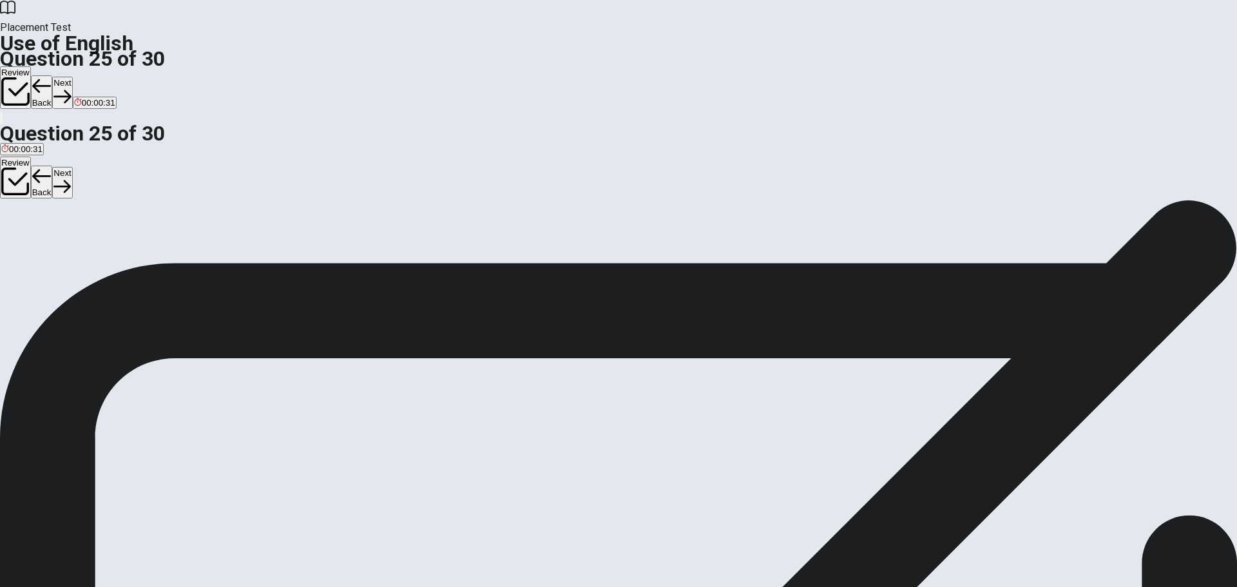
click at [72, 77] on button "Next" at bounding box center [62, 93] width 20 height 32
click at [19, 232] on div "A" at bounding box center [9, 237] width 17 height 10
click at [51, 77] on button "Next" at bounding box center [41, 93] width 20 height 32
click at [86, 242] on div "D" at bounding box center [78, 237] width 16 height 10
click at [72, 77] on button "Next" at bounding box center [62, 93] width 20 height 32
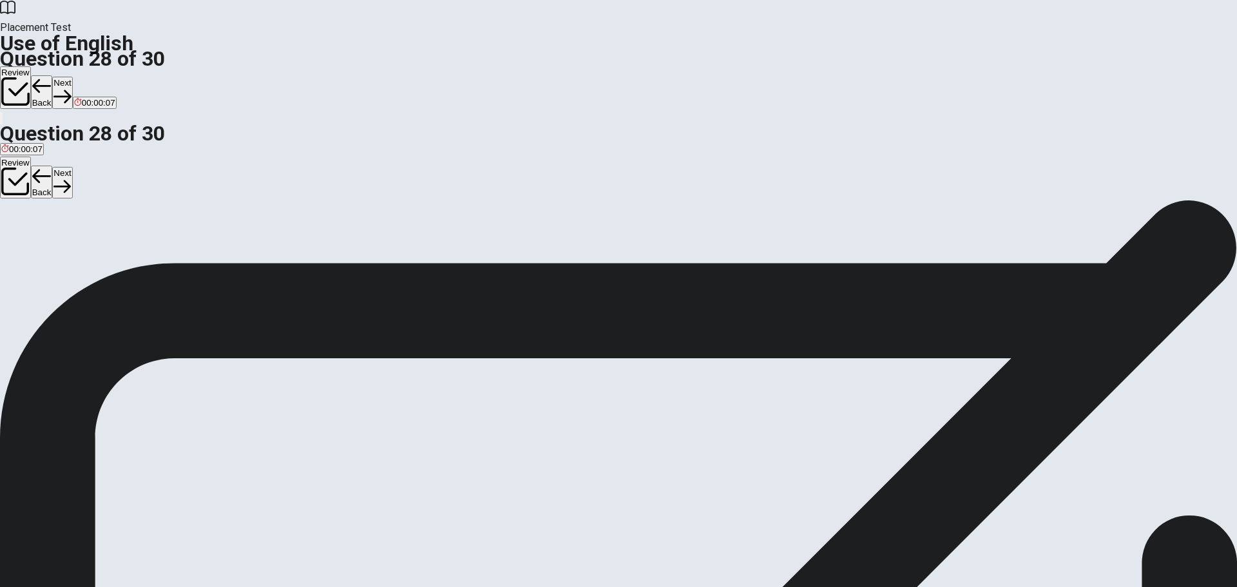
click at [28, 232] on div "A" at bounding box center [14, 237] width 27 height 10
click at [72, 77] on button "Next" at bounding box center [62, 93] width 20 height 32
click at [528, 248] on div "Placement Test Use of English Question 29 of 30 Review Back Next 00:00:00 Quest…" at bounding box center [618, 293] width 1237 height 587
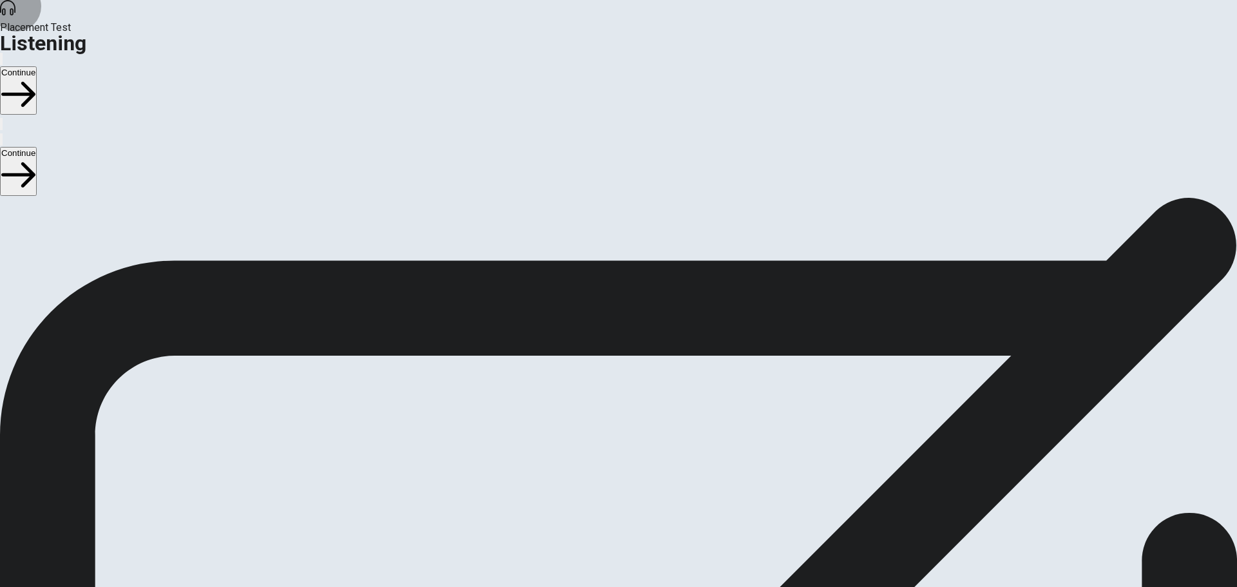
click at [3, 53] on button "button" at bounding box center [1, 59] width 3 height 12
click at [37, 66] on button "Continue" at bounding box center [18, 90] width 37 height 48
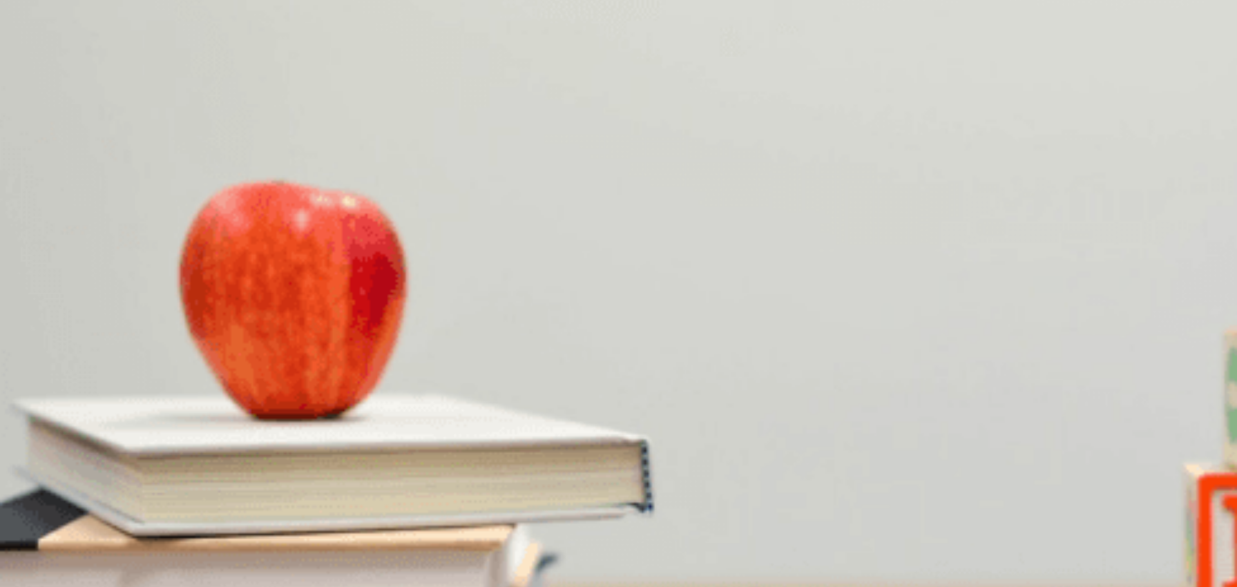
drag, startPoint x: 258, startPoint y: 181, endPoint x: 265, endPoint y: 185, distance: 8.1
click at [235, 499] on div "04m 51s" at bounding box center [618, 506] width 1237 height 15
drag, startPoint x: 280, startPoint y: 181, endPoint x: 393, endPoint y: 201, distance: 115.1
click at [222, 197] on div "Question 1 What does she like to plant? A Trees B Herbs C Vegetables D Flowers …" at bounding box center [618, 355] width 1237 height 317
click at [93, 254] on div "C" at bounding box center [72, 250] width 43 height 10
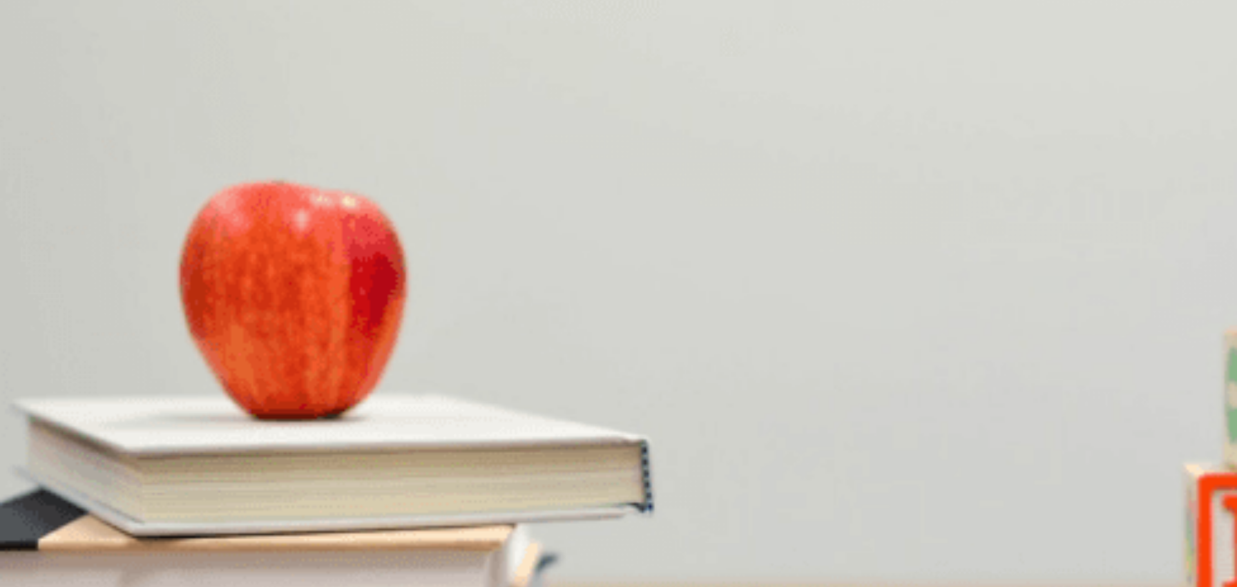
click at [126, 254] on div "D" at bounding box center [111, 250] width 30 height 10
click at [75, 299] on div "B" at bounding box center [55, 304] width 40 height 10
click at [32, 299] on div "A" at bounding box center [16, 304] width 31 height 10
click at [75, 299] on div "B" at bounding box center [55, 304] width 40 height 10
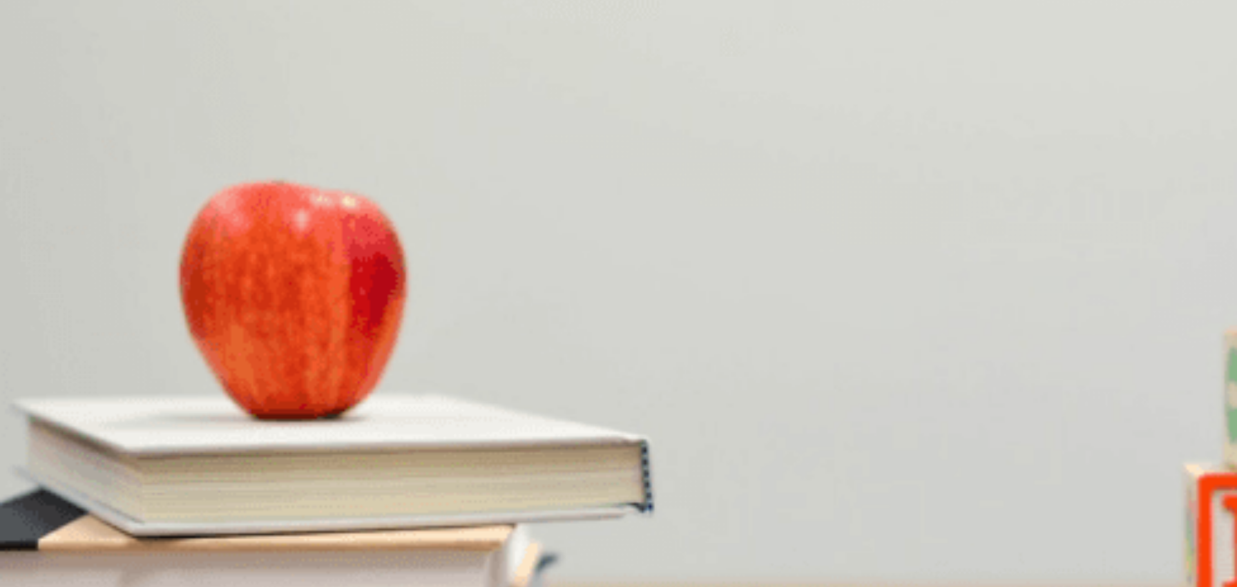
click at [32, 309] on span "Painting" at bounding box center [16, 314] width 31 height 10
click at [75, 318] on span "Gardening" at bounding box center [55, 314] width 40 height 10
drag, startPoint x: 640, startPoint y: 216, endPoint x: 683, endPoint y: 253, distance: 56.3
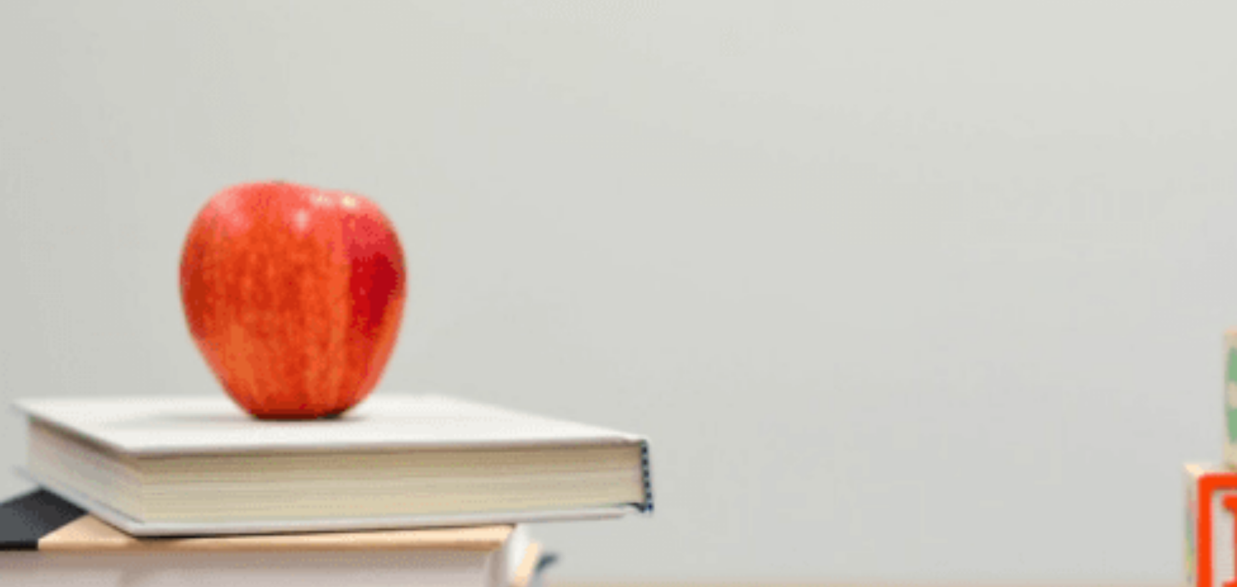
click at [185, 338] on span "What does the man say about gardening?" at bounding box center [92, 344] width 185 height 12
click at [108, 353] on div "B" at bounding box center [74, 358] width 67 height 10
click at [32, 461] on div "A" at bounding box center [16, 466] width 31 height 10
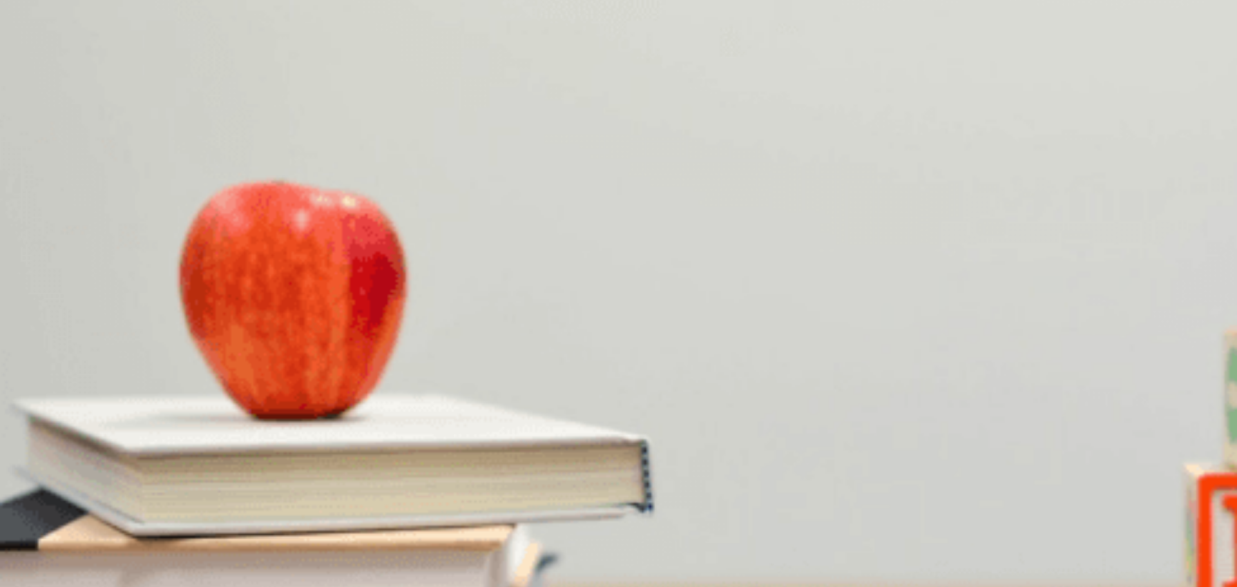
scroll to position [944, 0]
click at [177, 407] on div "C" at bounding box center [155, 412] width 44 height 10
click at [37, 66] on button "Continue" at bounding box center [18, 90] width 37 height 48
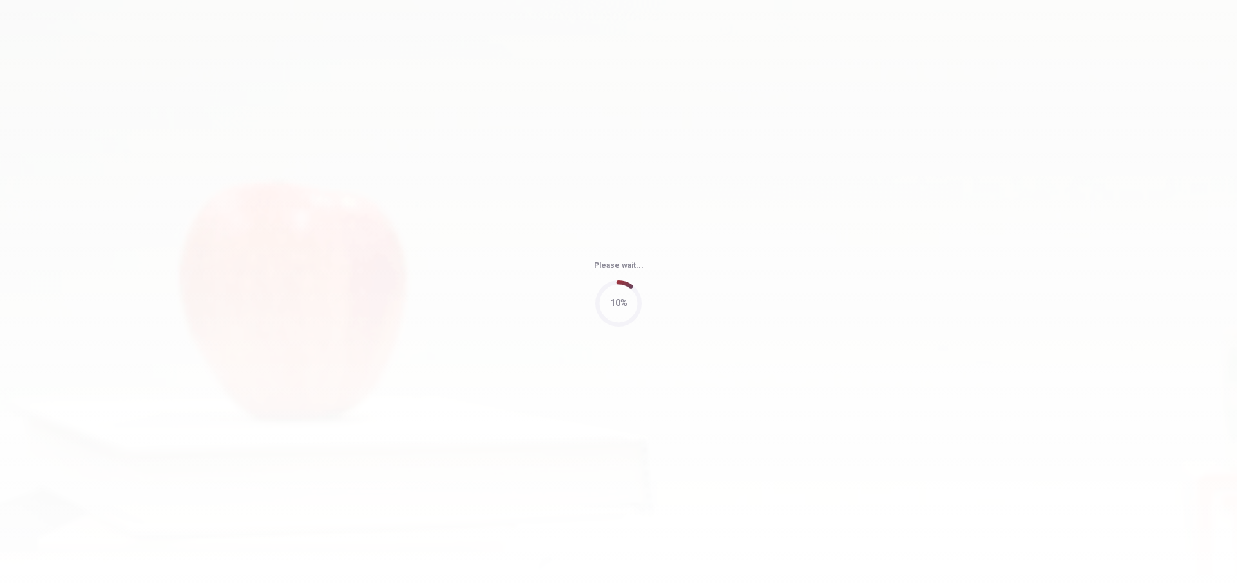
type input "96"
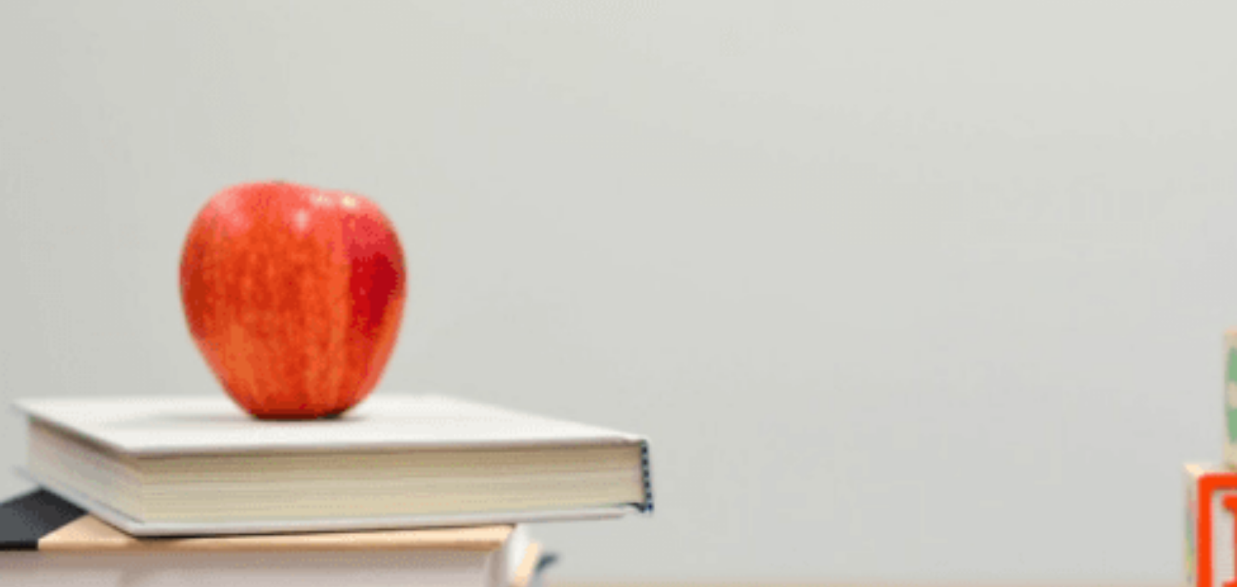
scroll to position [0, 0]
click at [91, 245] on div "A" at bounding box center [46, 250] width 90 height 10
click at [1, 62] on icon "button" at bounding box center [1, 62] width 0 height 0
click at [895, 267] on div "A He says it sounds good B He asks for something else C He asks for a discount …" at bounding box center [618, 255] width 1237 height 23
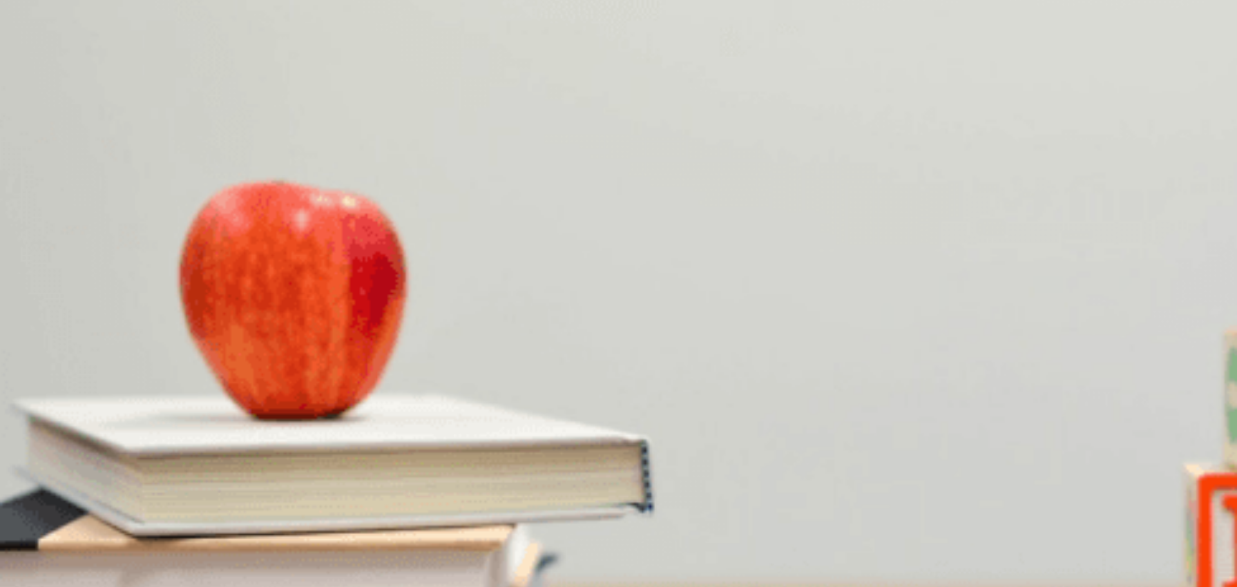
click at [23, 353] on div "A" at bounding box center [12, 358] width 22 height 10
click at [215, 417] on div "D" at bounding box center [191, 412] width 48 height 10
drag, startPoint x: 376, startPoint y: 133, endPoint x: 401, endPoint y: 151, distance: 31.3
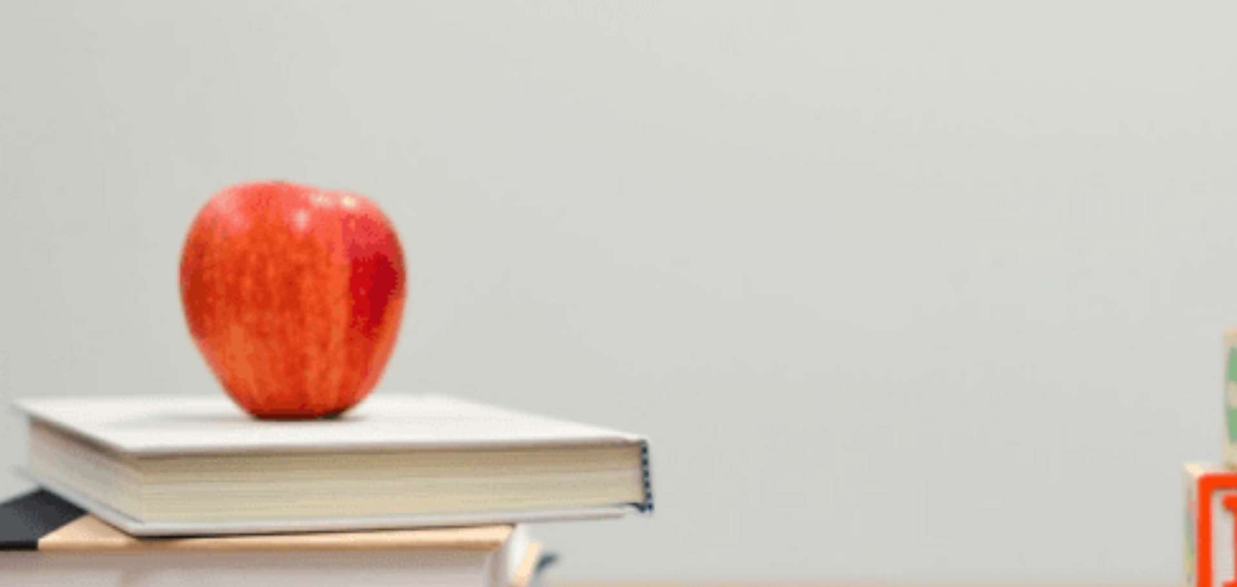
click at [376, 483] on div "Asking for a Recommendation at a Café" at bounding box center [618, 490] width 1237 height 15
click at [54, 299] on div "B" at bounding box center [41, 304] width 25 height 10
click at [120, 406] on button "B A pumpkin spice latte" at bounding box center [78, 417] width 84 height 22
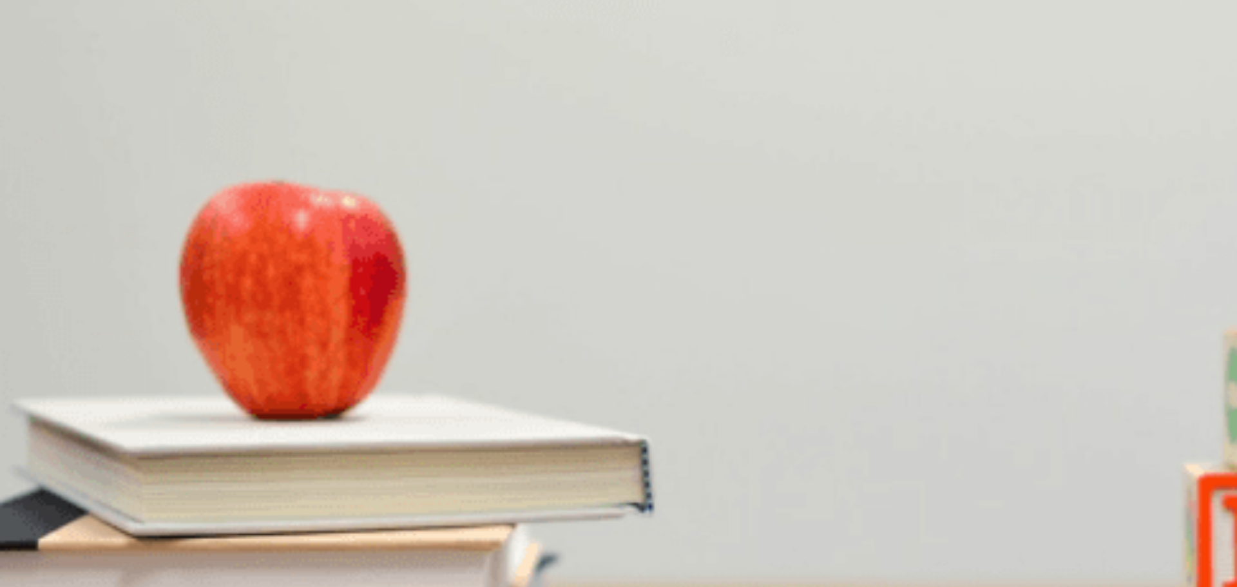
scroll to position [0, 0]
click at [92, 244] on button "A He says it sounds good" at bounding box center [46, 255] width 92 height 22
type input "0"
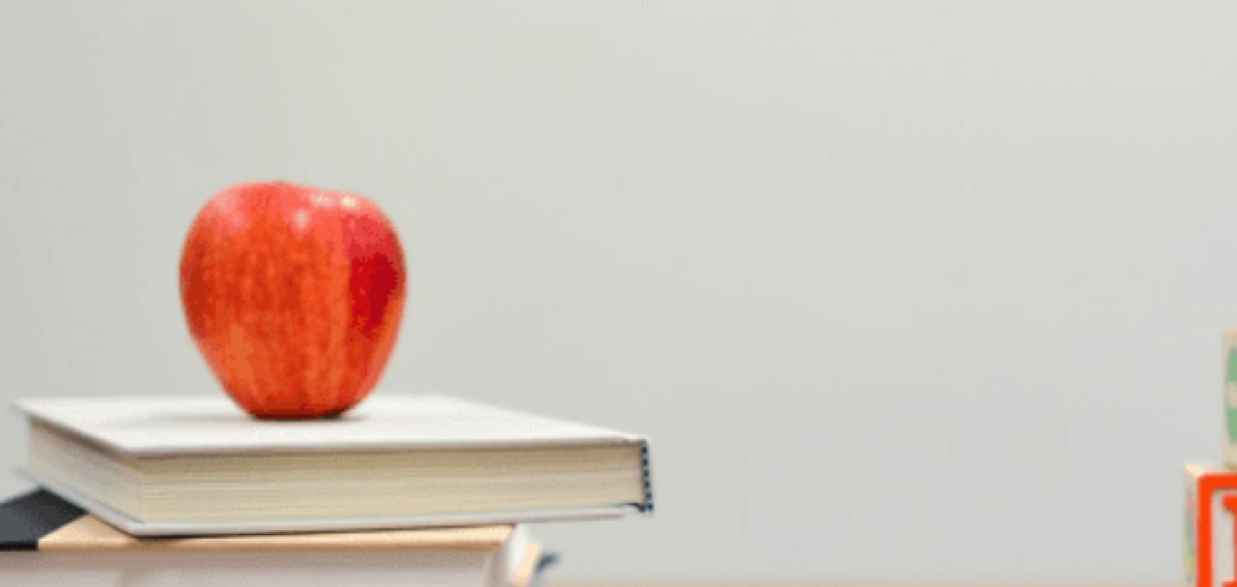
click at [25, 353] on div "A" at bounding box center [13, 358] width 24 height 10
click at [57, 299] on div "A" at bounding box center [28, 304] width 55 height 10
click at [135, 407] on div "C" at bounding box center [122, 412] width 28 height 10
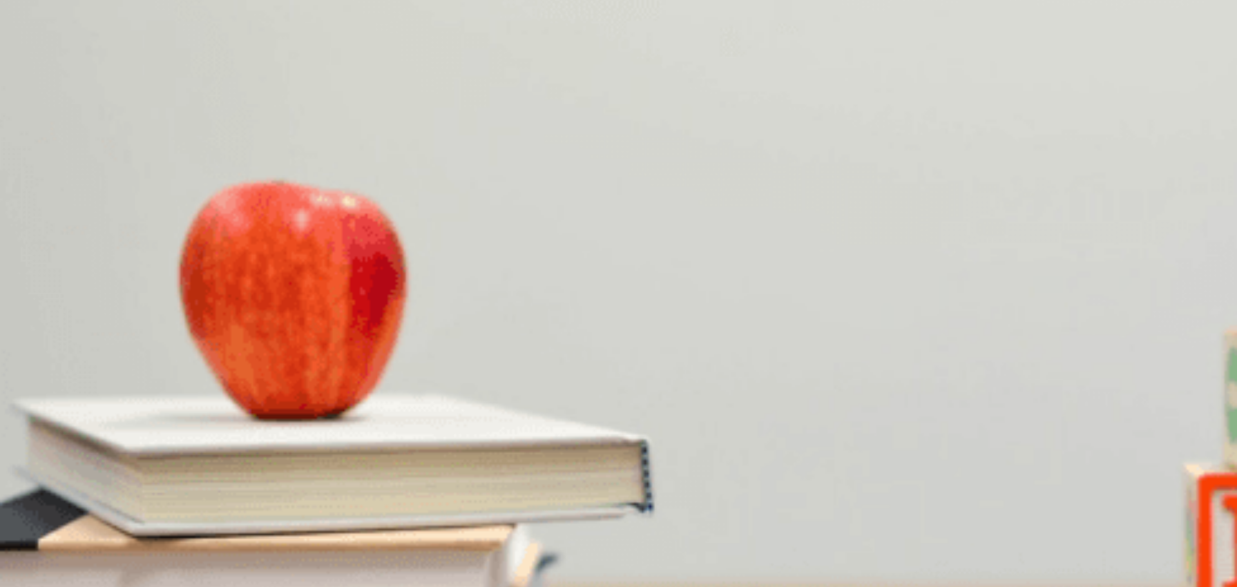
scroll to position [0, 0]
click at [43, 245] on div "B" at bounding box center [34, 250] width 16 height 10
click at [913, 51] on div "Continue" at bounding box center [618, 83] width 1237 height 65
drag, startPoint x: 390, startPoint y: 185, endPoint x: 524, endPoint y: 178, distance: 134.1
click at [507, 499] on div "02m 03s" at bounding box center [618, 506] width 1237 height 15
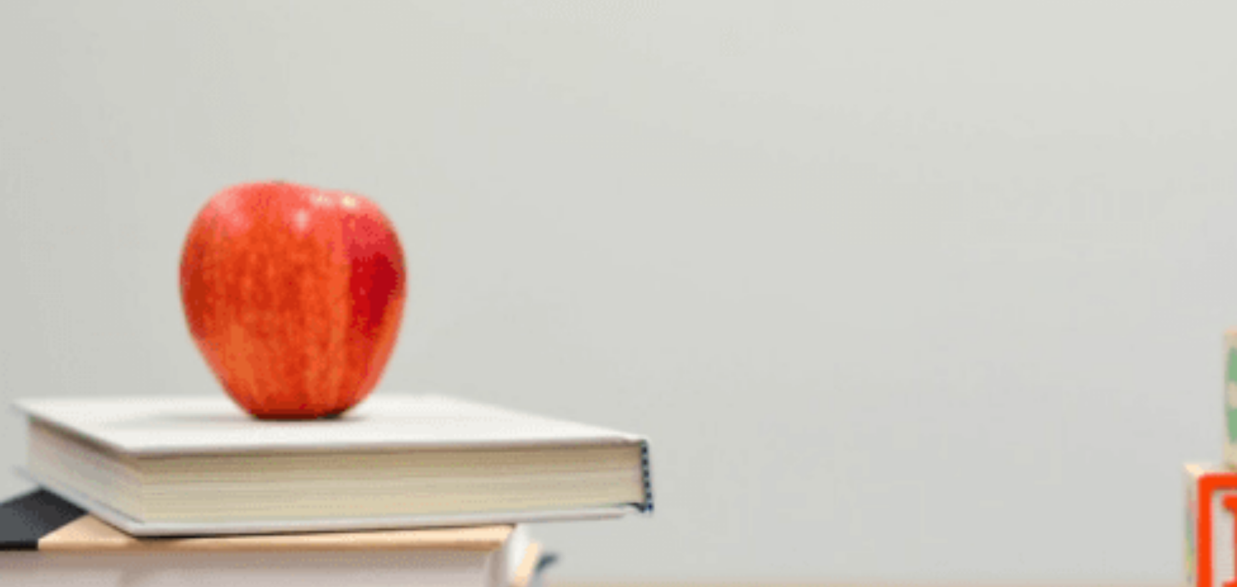
drag, startPoint x: 508, startPoint y: 146, endPoint x: 660, endPoint y: 120, distance: 153.6
click at [532, 499] on div at bounding box center [618, 499] width 1237 height 0
click at [44, 244] on button "B Five" at bounding box center [34, 255] width 19 height 22
click at [25, 244] on button "A Three" at bounding box center [12, 255] width 25 height 22
click at [44, 244] on button "B Five" at bounding box center [34, 255] width 19 height 22
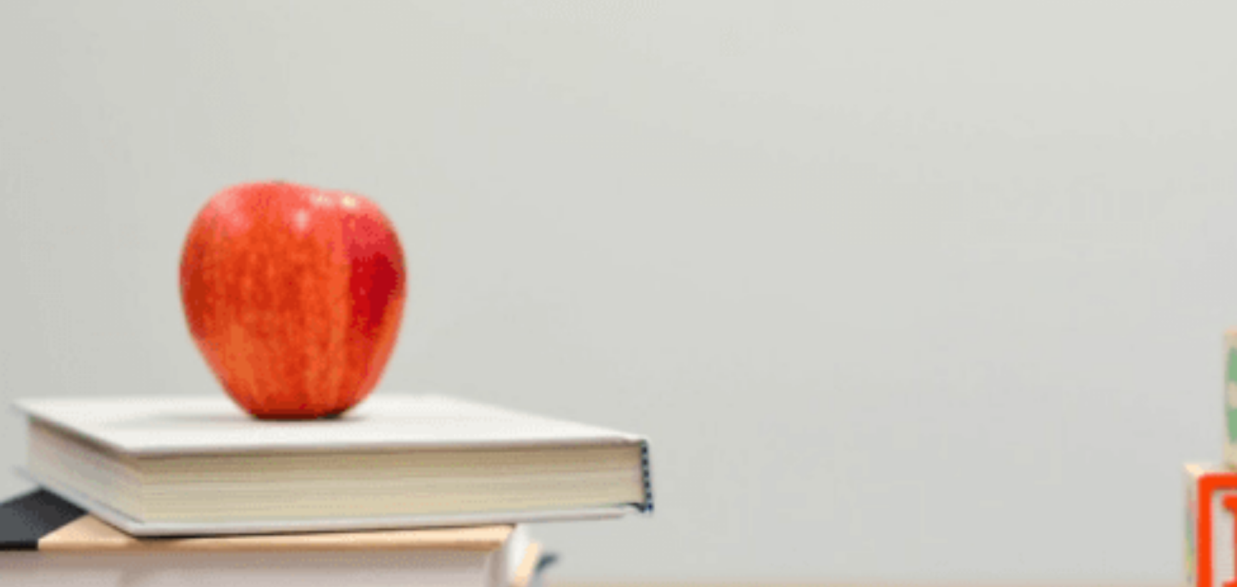
click at [64, 265] on button "C Four" at bounding box center [54, 255] width 20 height 22
click at [82, 265] on button "D Two" at bounding box center [73, 255] width 18 height 22
click at [44, 244] on button "B Five" at bounding box center [34, 255] width 19 height 22
click at [128, 309] on span "Near the entrance" at bounding box center [93, 314] width 69 height 10
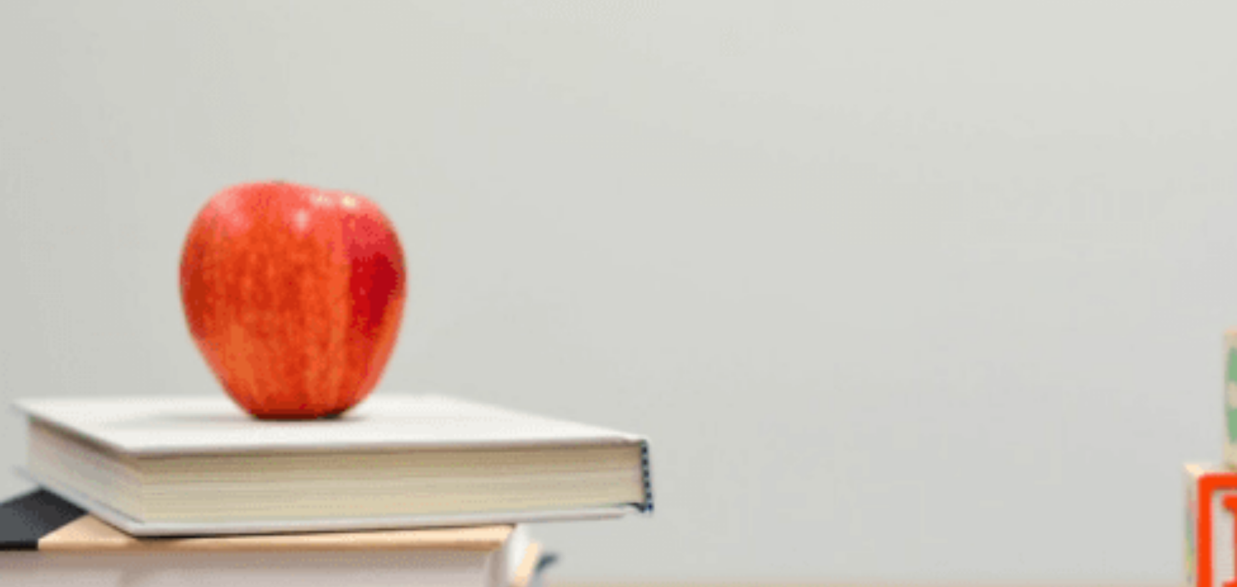
click at [205, 320] on button "C In the outdoor area" at bounding box center [166, 309] width 75 height 22
click at [271, 320] on button "D In a private room" at bounding box center [237, 309] width 67 height 22
click at [128, 310] on span "Near the entrance" at bounding box center [93, 314] width 69 height 10
click at [58, 298] on button "A By the window" at bounding box center [29, 309] width 58 height 22
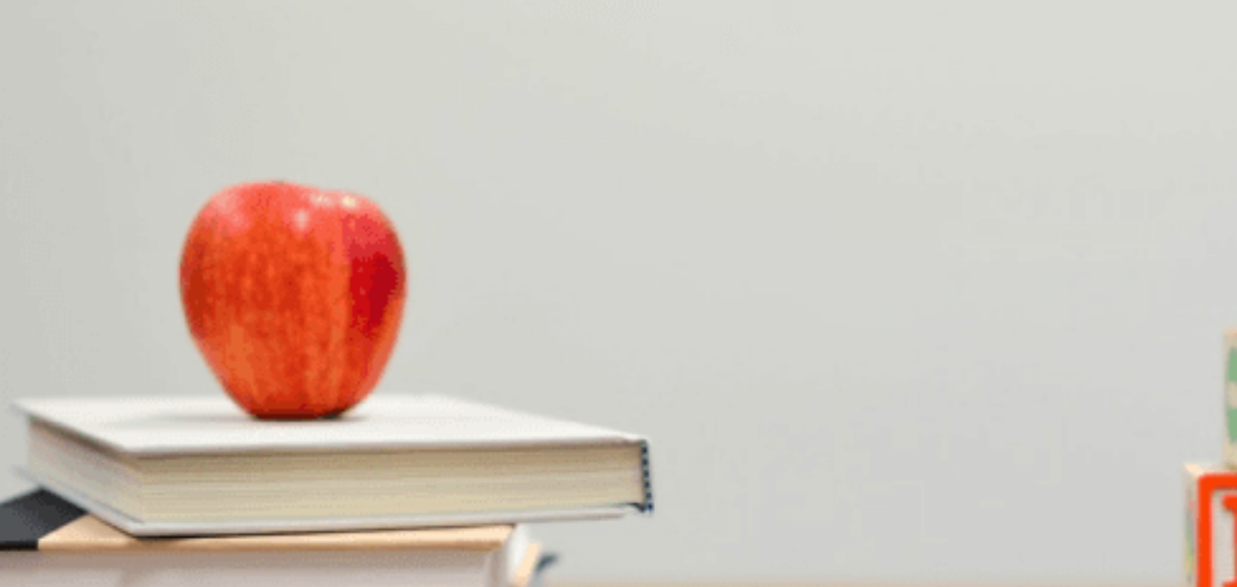
click at [26, 352] on button "A 7 p.m." at bounding box center [13, 363] width 26 height 22
click at [137, 423] on button "C Tonight" at bounding box center [121, 417] width 30 height 22
click at [305, 471] on span "Reserving a table" at bounding box center [271, 476] width 67 height 10
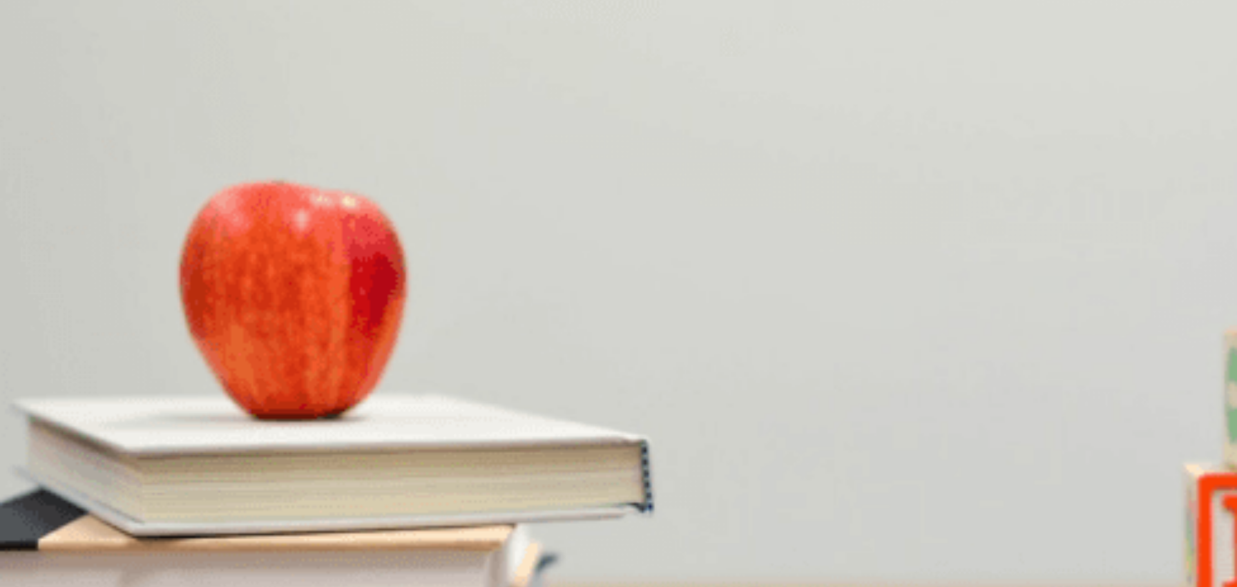
click at [37, 66] on button "Continue" at bounding box center [18, 90] width 37 height 48
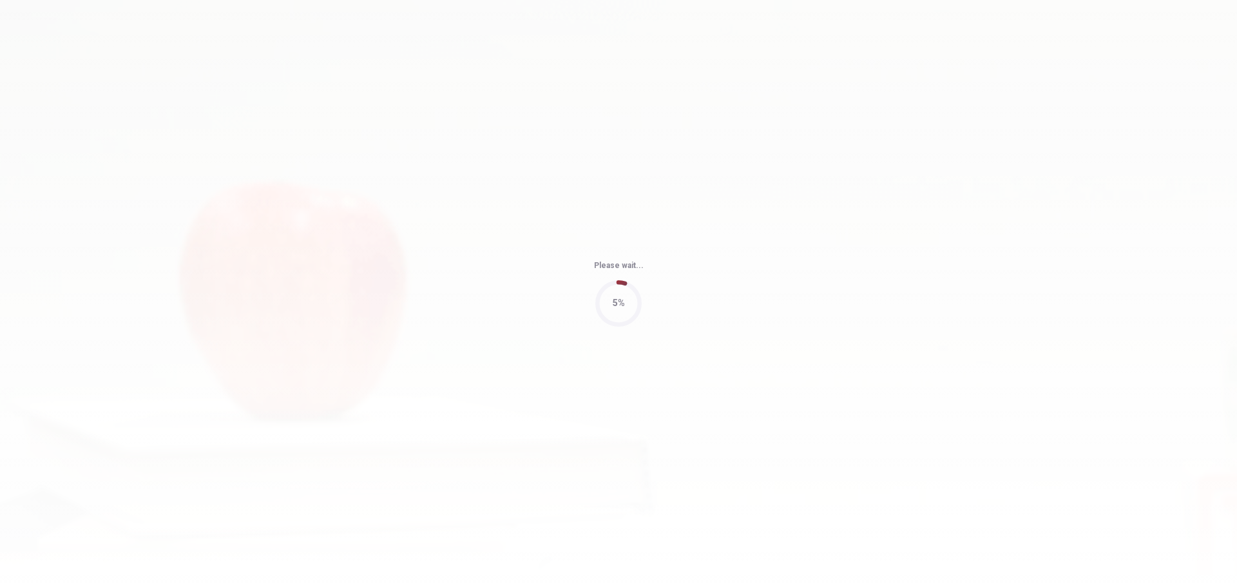
type input "86"
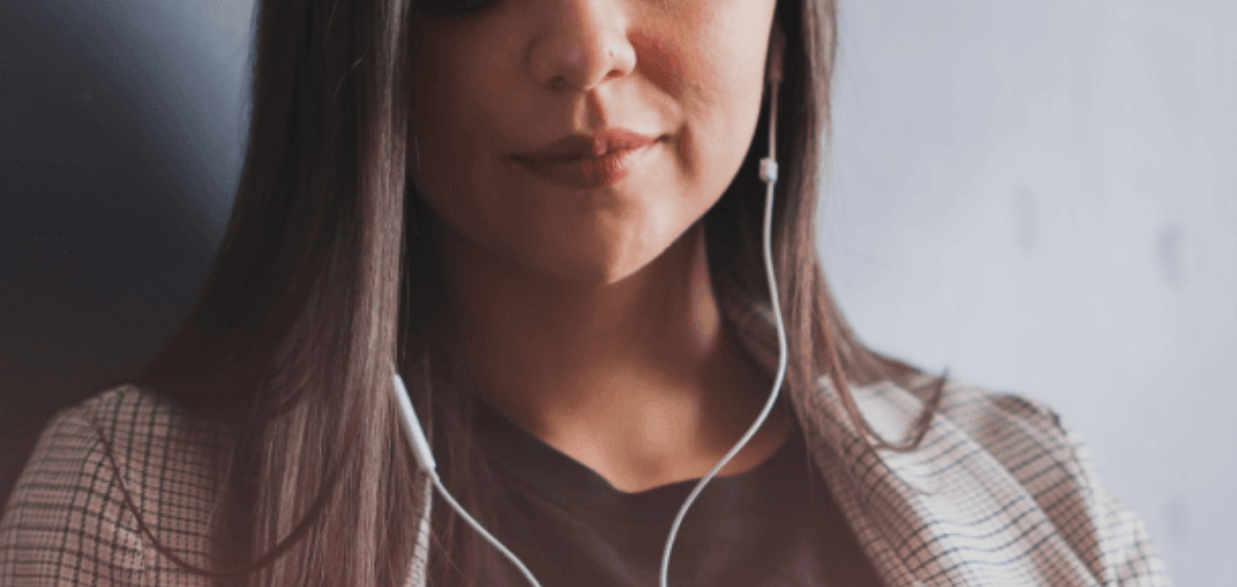
click at [37, 66] on button "Continue" at bounding box center [18, 90] width 37 height 48
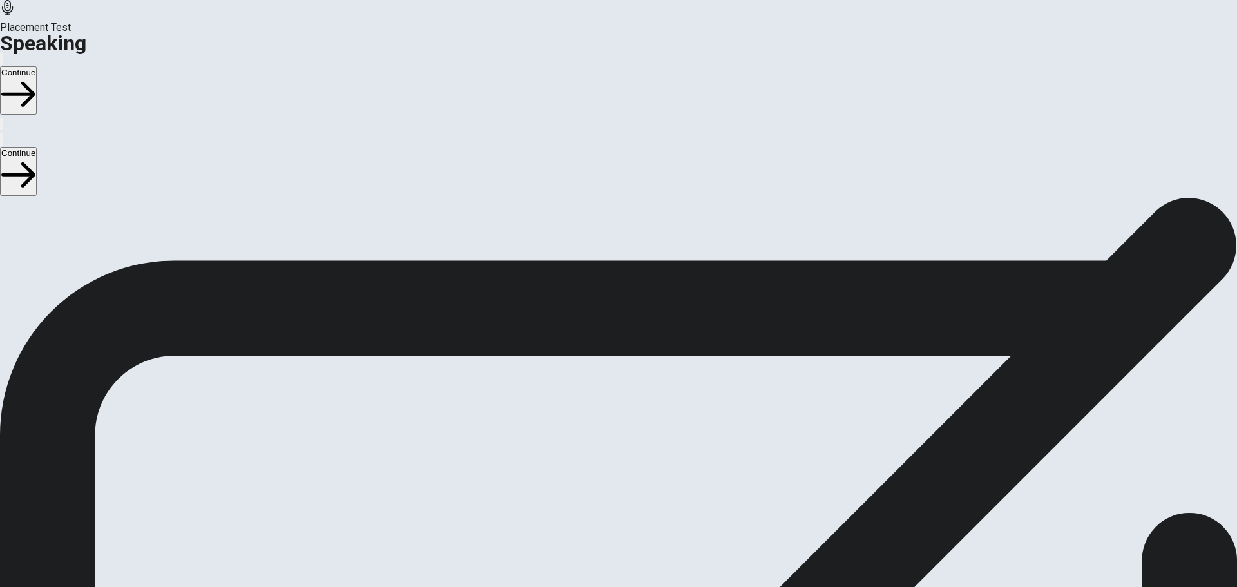
click at [617, 464] on icon "Play Audio" at bounding box center [610, 471] width 12 height 15
click at [602, 455] on button "Record Again" at bounding box center [600, 461] width 3 height 12
click at [642, 551] on span "Stop Recording" at bounding box center [619, 565] width 46 height 28
click at [604, 455] on button "Play Audio" at bounding box center [603, 461] width 3 height 12
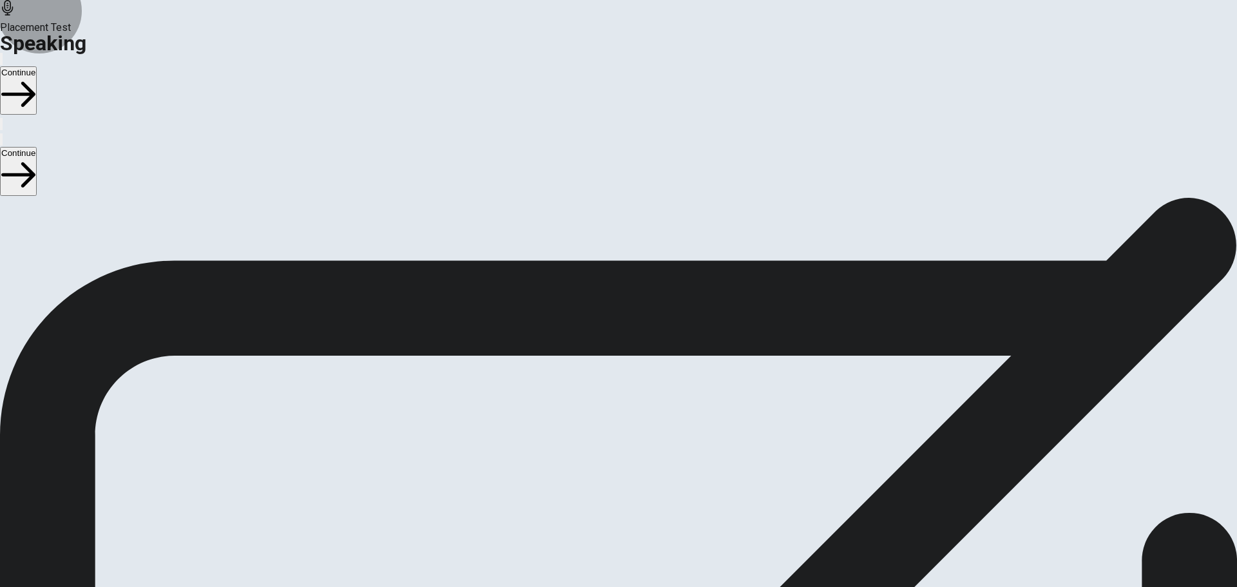
click at [37, 66] on button "Continue" at bounding box center [18, 90] width 37 height 48
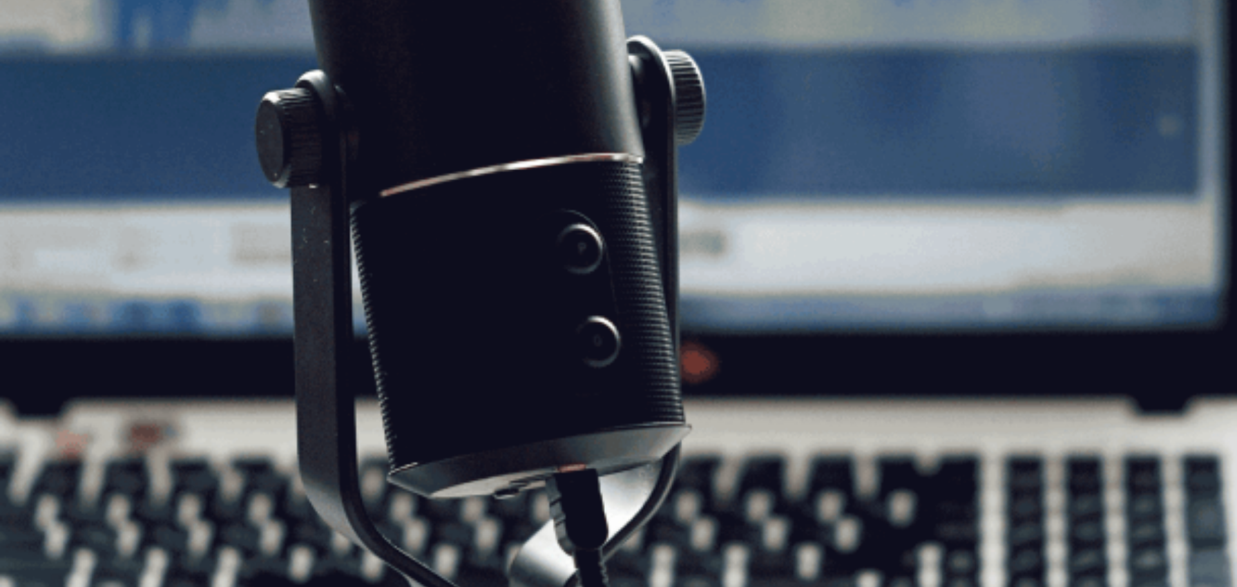
scroll to position [109, 0]
click at [37, 66] on button "Continue" at bounding box center [18, 90] width 37 height 48
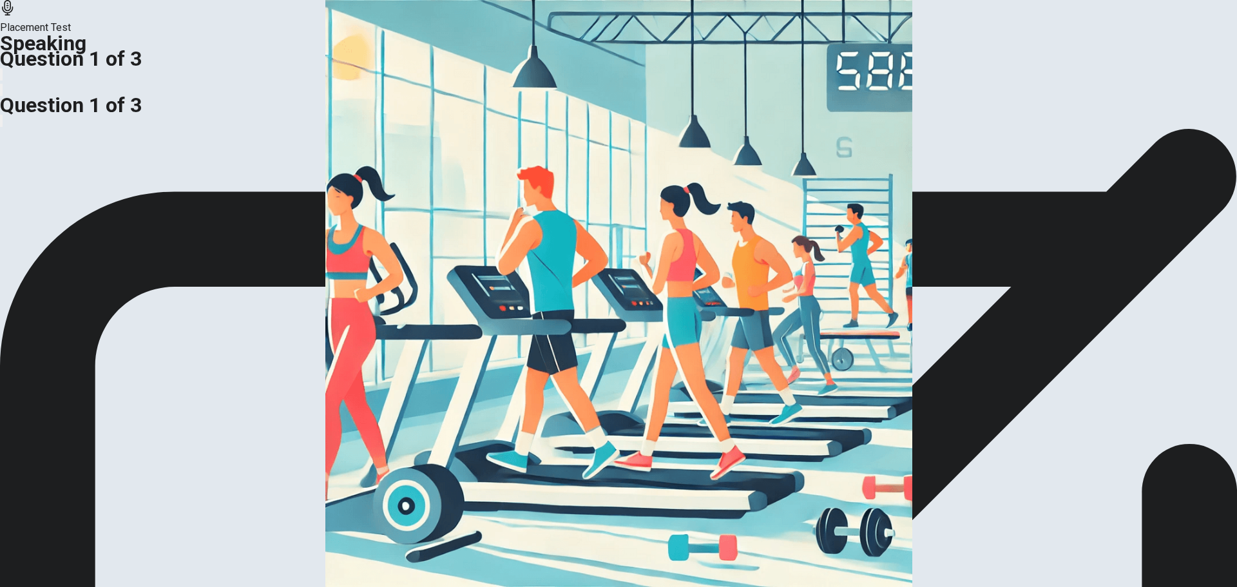
scroll to position [0, 0]
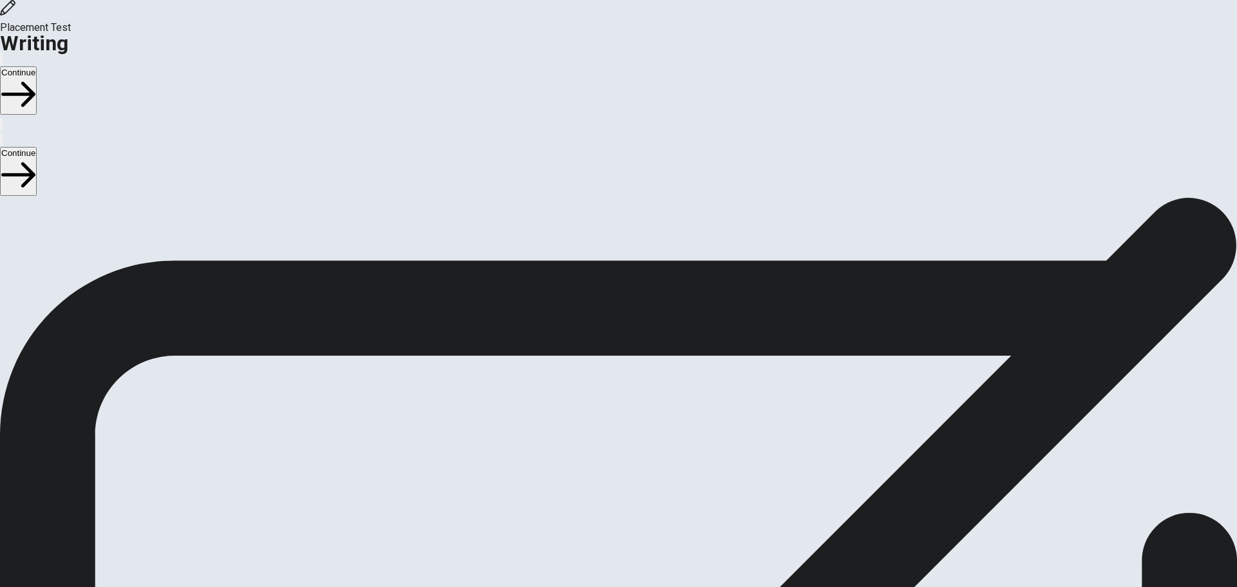
click at [903, 197] on div "Writing Section Directions Write about your opinion on a topic. Important thing…" at bounding box center [618, 328] width 1237 height 263
click at [37, 66] on button "Continue" at bounding box center [18, 90] width 37 height 48
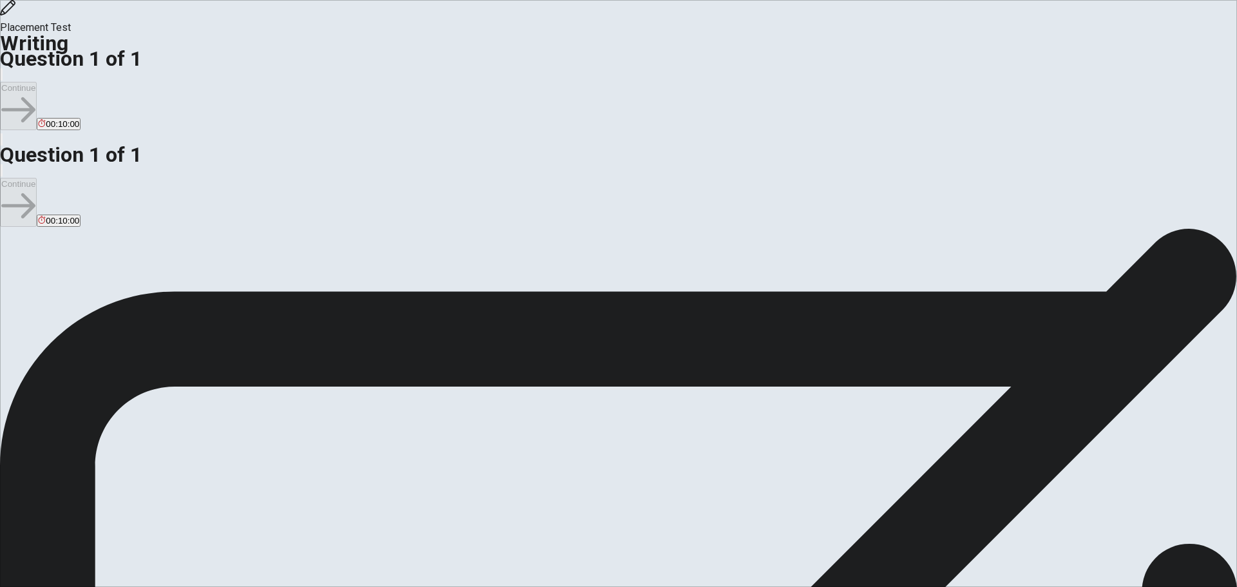
type textarea "In general, I writing all ideas first, and next preparet the text, with all str…"
click at [37, 82] on button "Continue" at bounding box center [18, 106] width 37 height 48
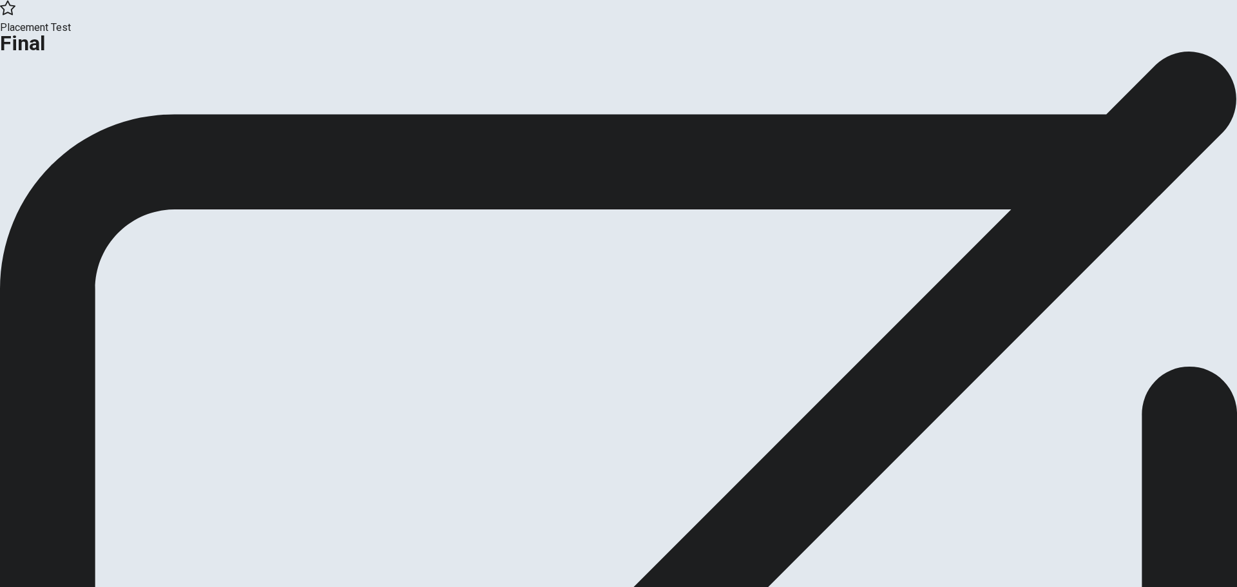
click at [663, 116] on div "Continue" at bounding box center [618, 106] width 1237 height 19
click at [53, 111] on icon "button" at bounding box center [47, 105] width 13 height 13
